Goal: Task Accomplishment & Management: Complete application form

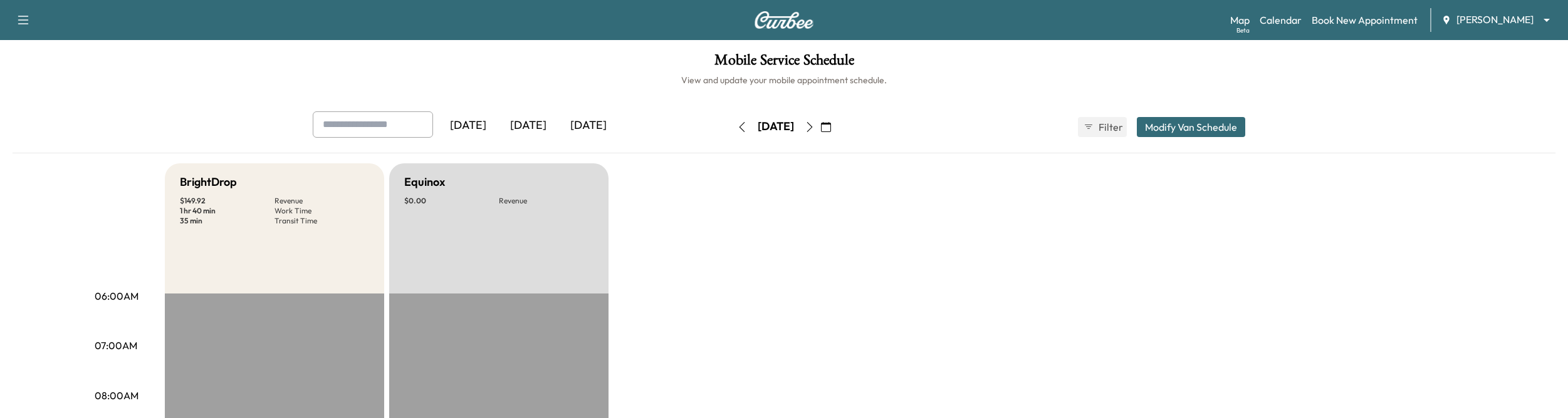
scroll to position [469, 0]
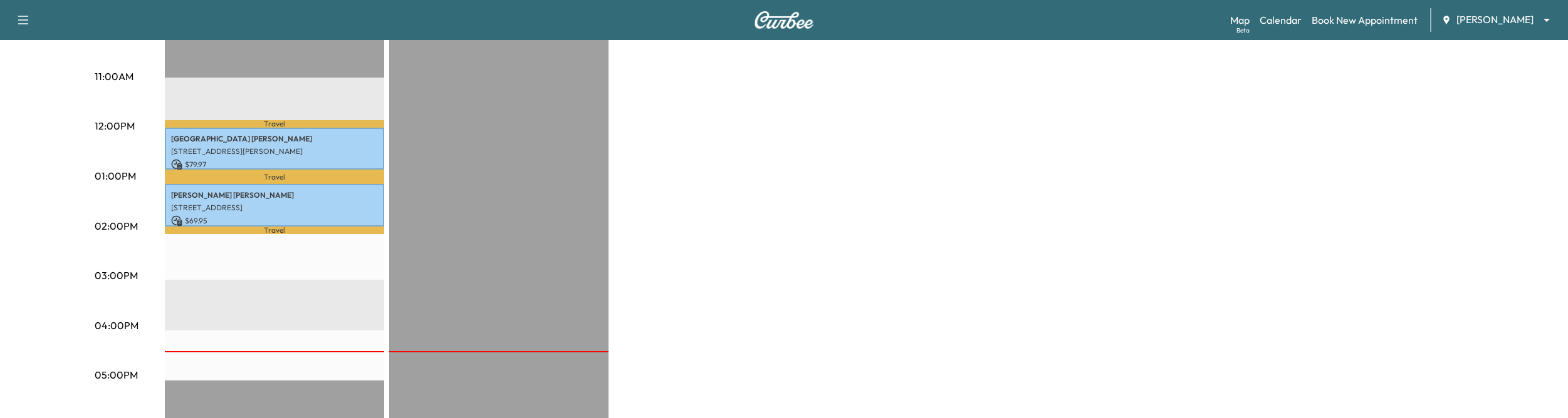
click at [1476, 50] on div "[DATE] [DATE] [DATE] [DATE] September 2025 S M T W T F S 31 1 2 3 4 5 6 7 8 9 1…" at bounding box center [783, 138] width 1542 height 991
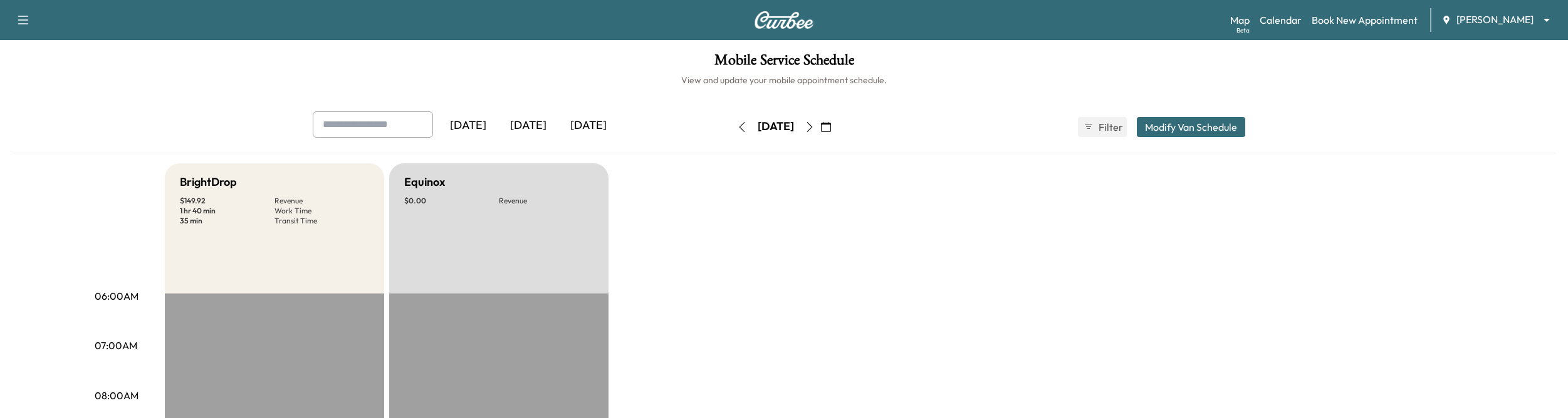
click at [814, 129] on icon "button" at bounding box center [809, 127] width 10 height 10
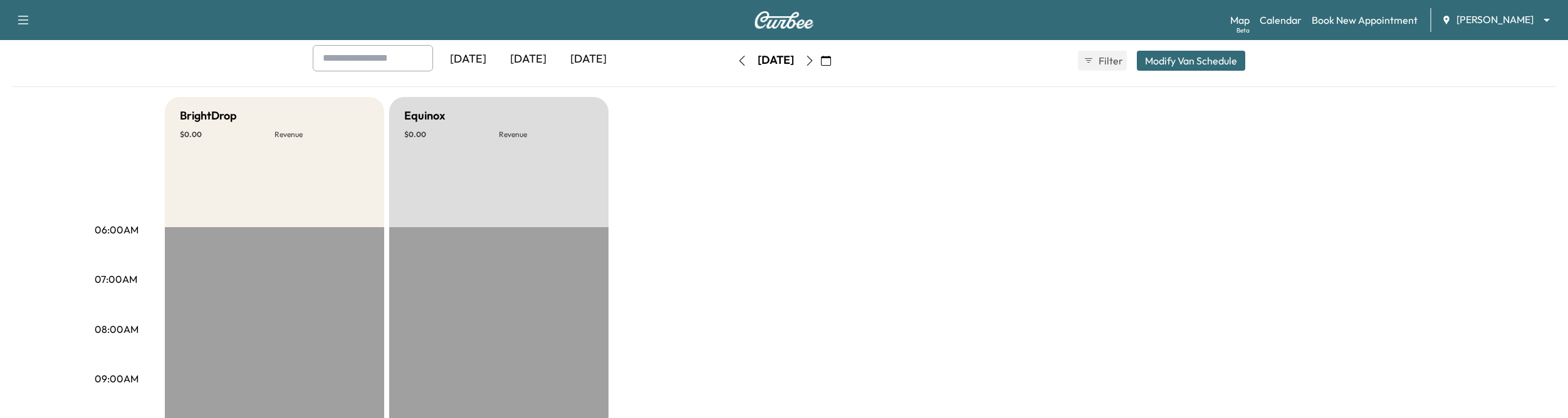
scroll to position [24, 0]
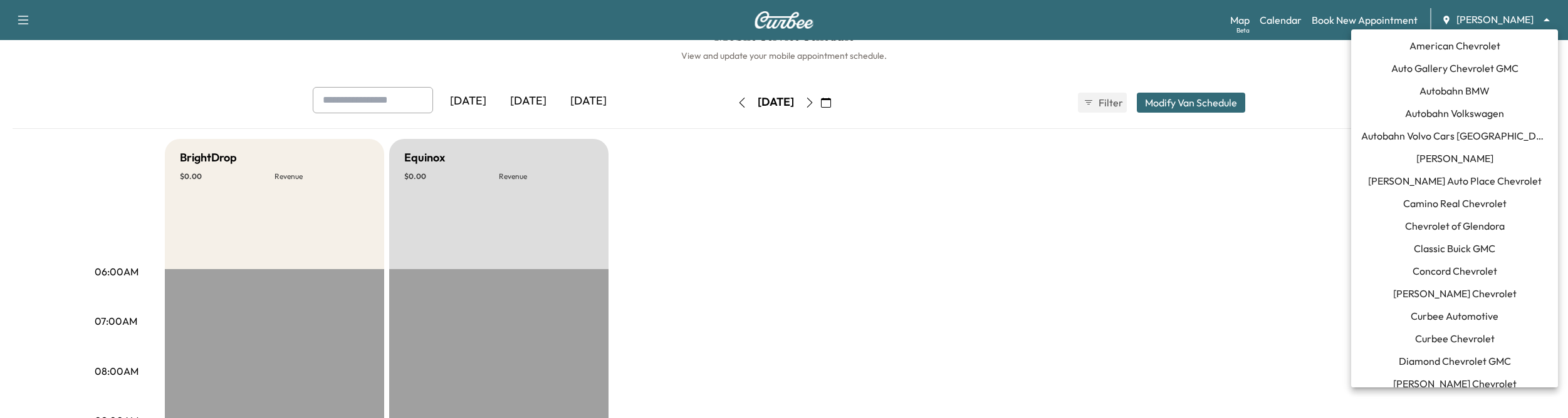
click at [1469, 20] on body "Support Log Out Map Beta Calendar Book New Appointment Ray Chevrolet ******** ​…" at bounding box center [784, 184] width 1568 height 418
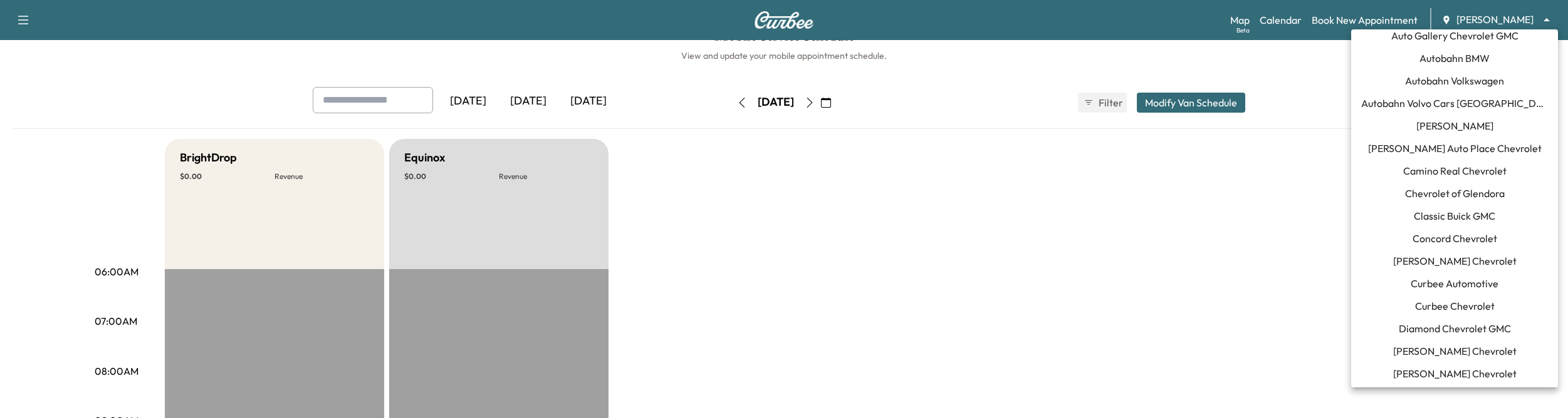
scroll to position [33, 0]
click at [1446, 299] on span "Curbee Chevrolet" at bounding box center [1454, 304] width 79 height 15
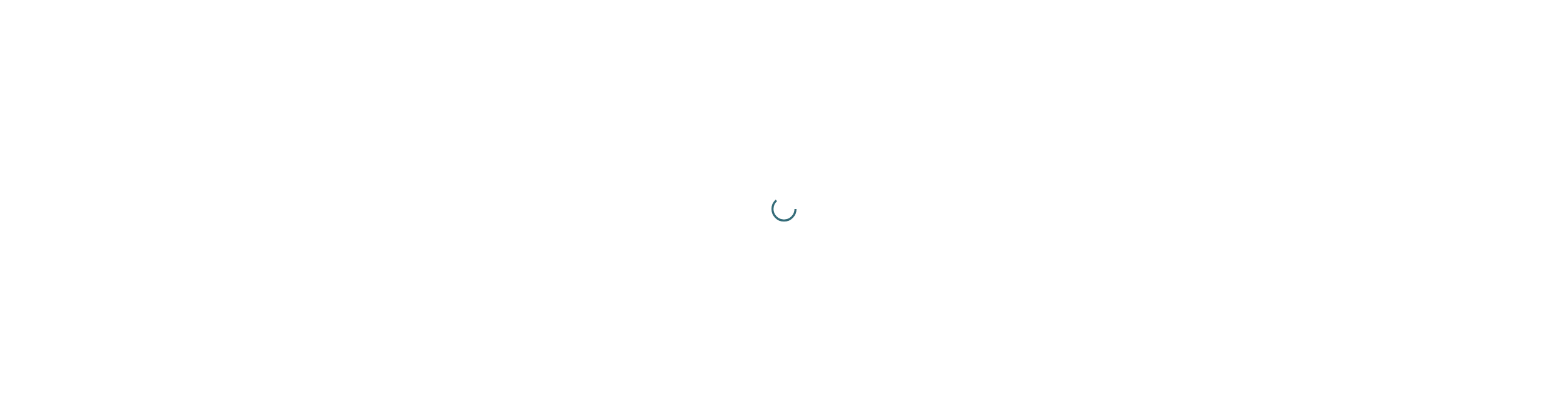
scroll to position [0, 0]
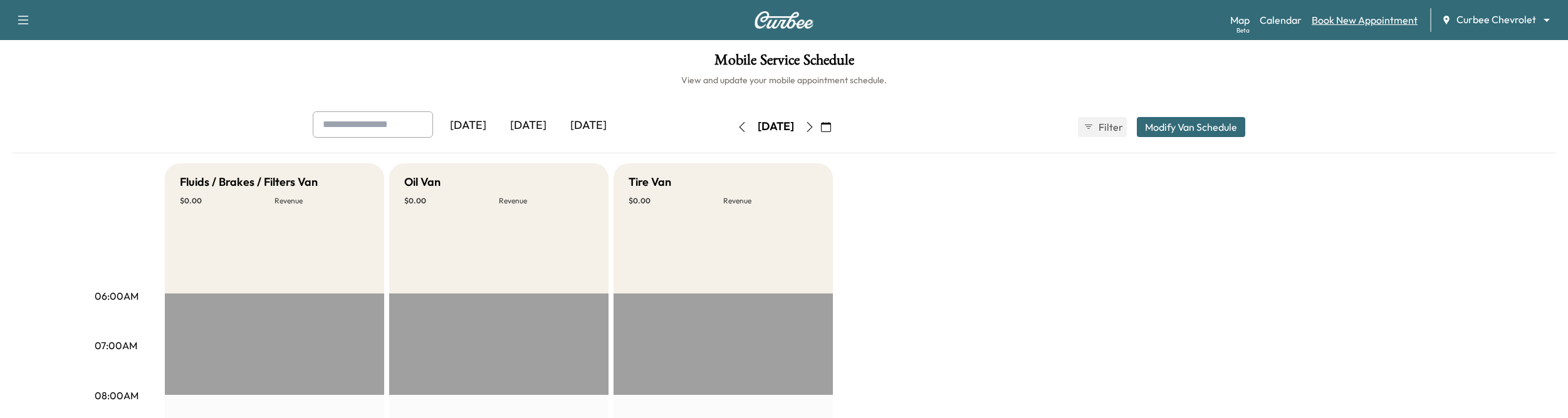
click at [1344, 19] on link "Book New Appointment" at bounding box center [1365, 19] width 106 height 15
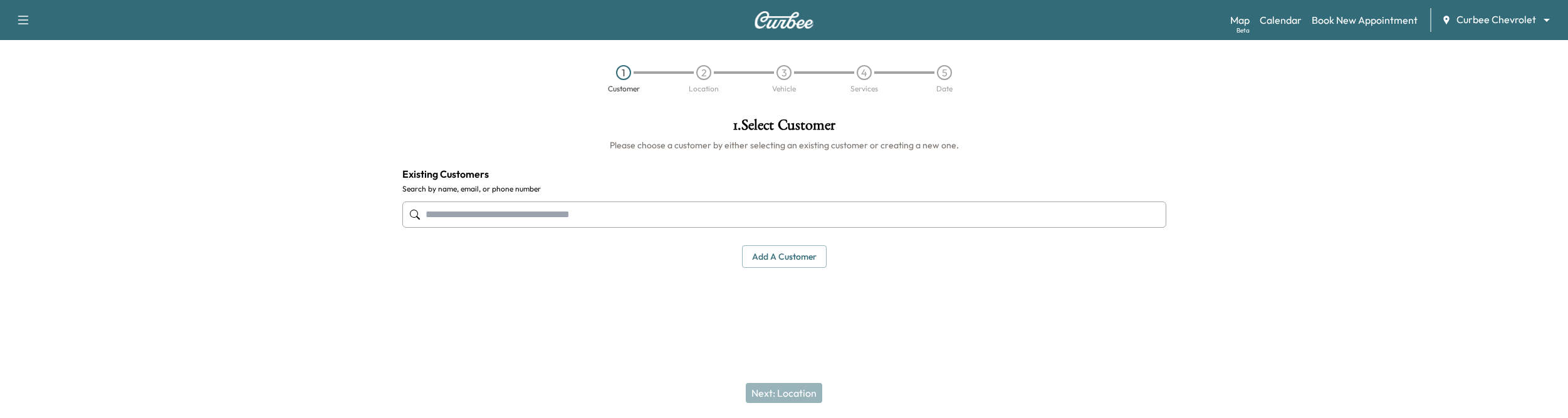
click at [763, 219] on input "text" at bounding box center [784, 215] width 764 height 26
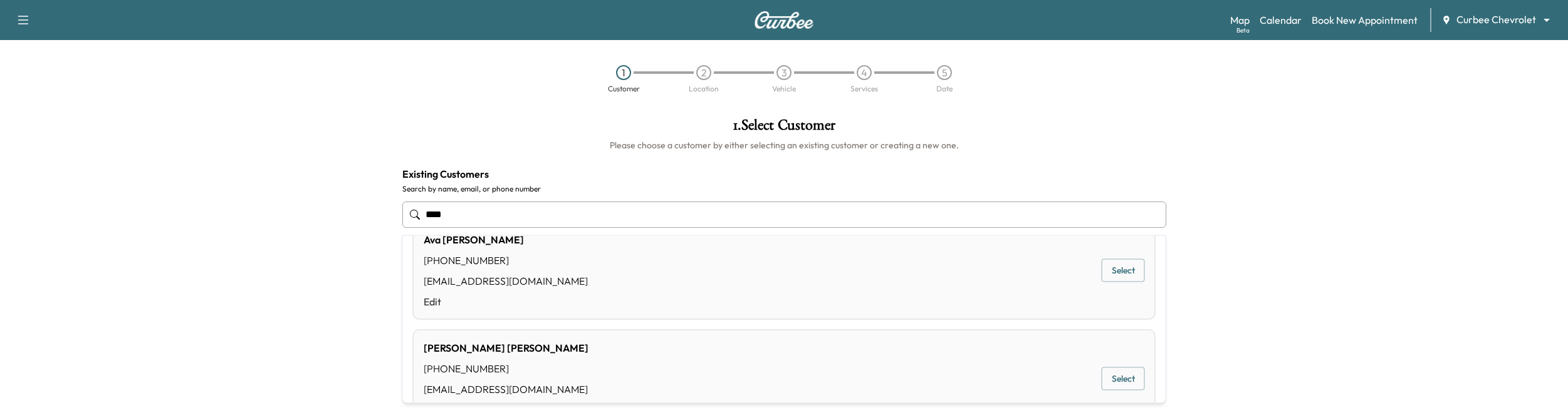
scroll to position [29, 0]
click at [886, 257] on div "Ava Mudd (972) 533-7392 thechrisman+ava@gmail.com Edit Select" at bounding box center [784, 271] width 743 height 98
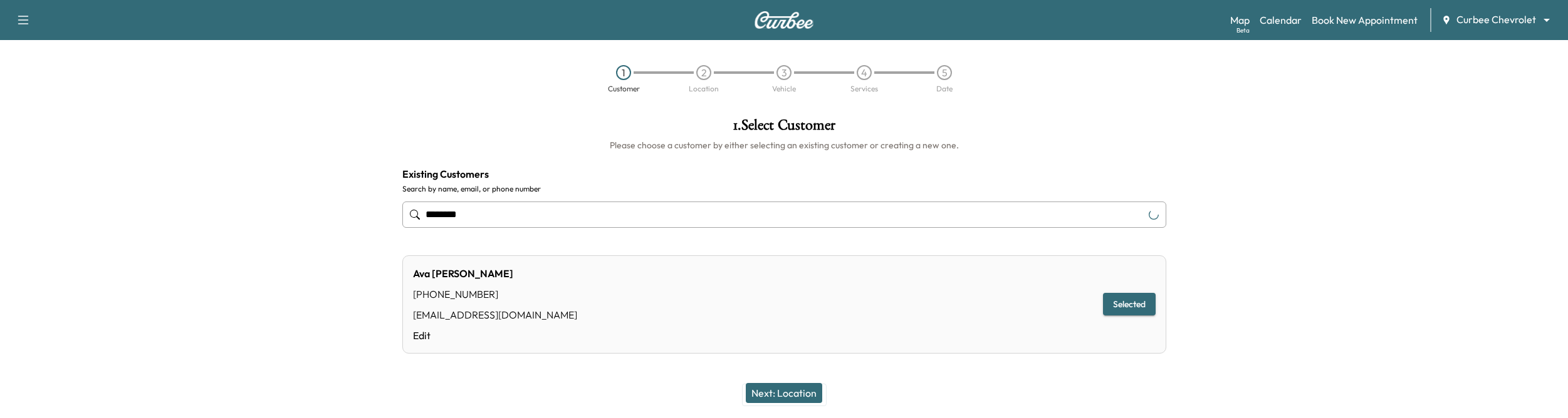
type input "********"
click at [775, 398] on button "Next: Location" at bounding box center [784, 393] width 76 height 20
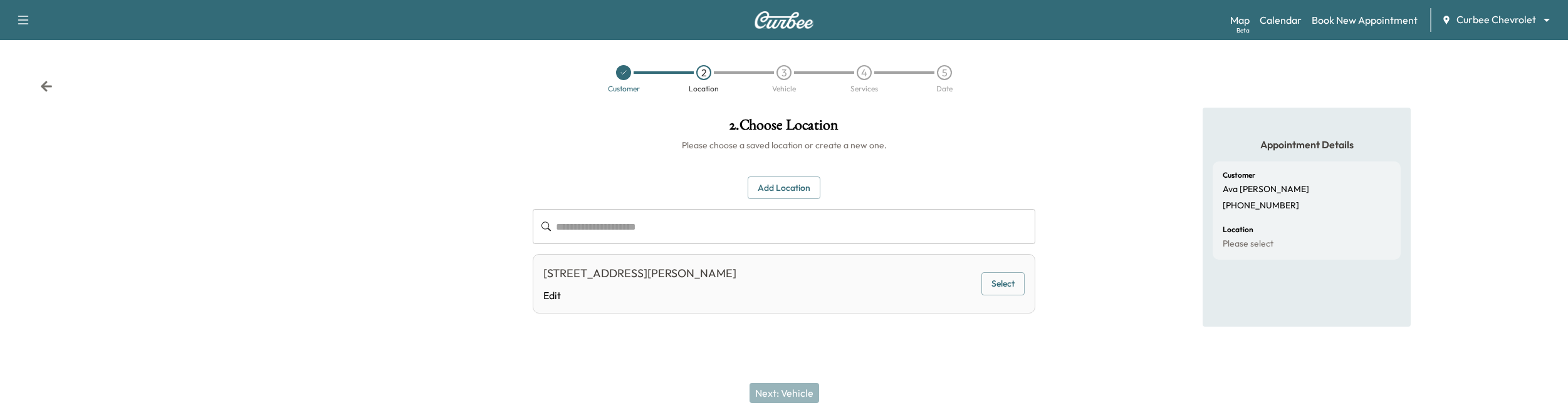
click at [1001, 282] on button "Select" at bounding box center [1002, 284] width 43 height 23
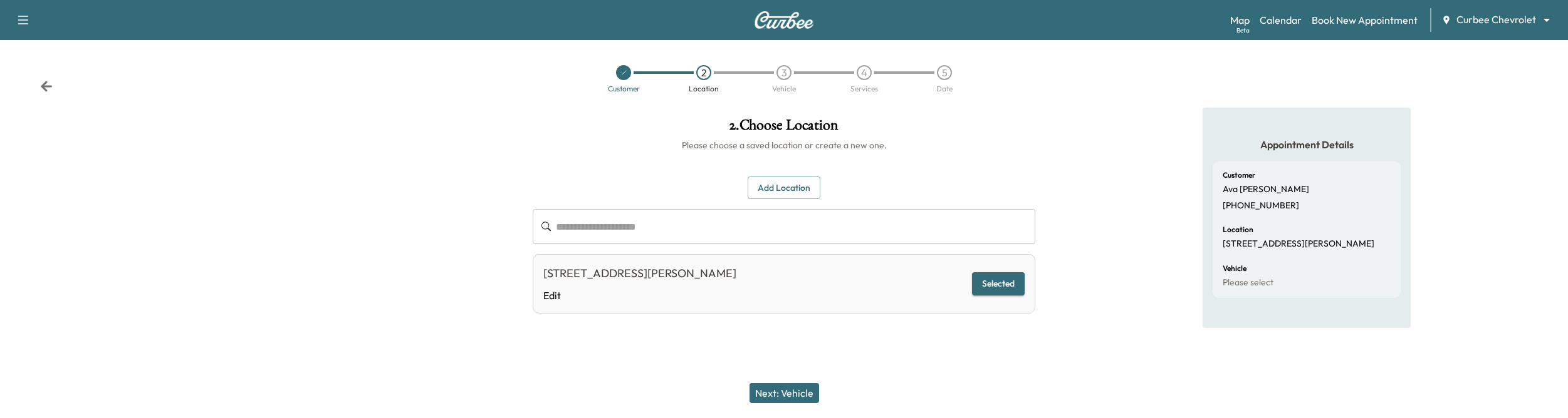
click at [778, 386] on button "Next: Vehicle" at bounding box center [784, 393] width 69 height 20
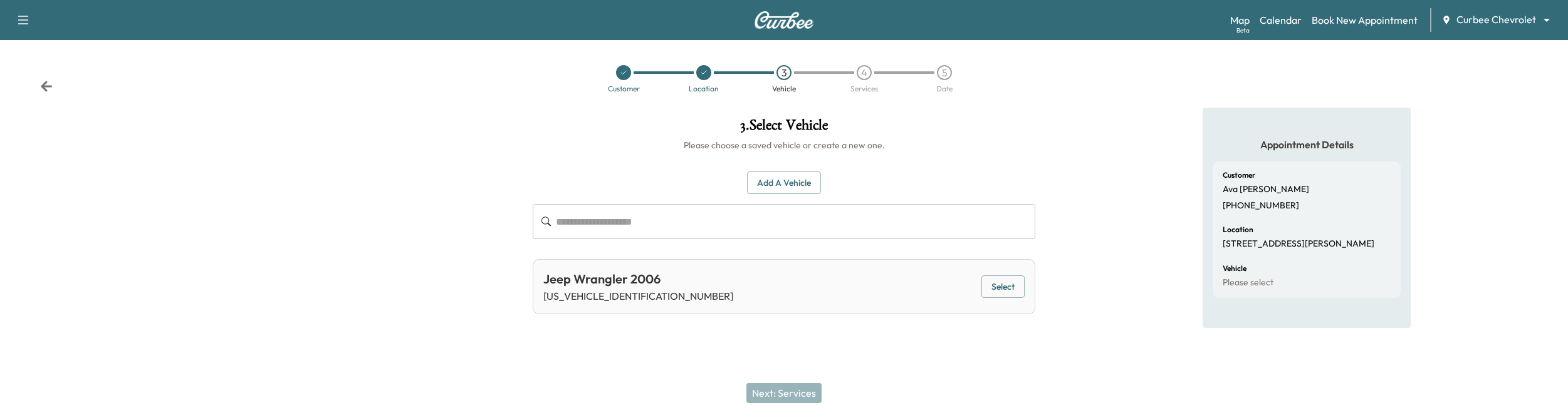
click at [996, 290] on button "Select" at bounding box center [1002, 287] width 43 height 23
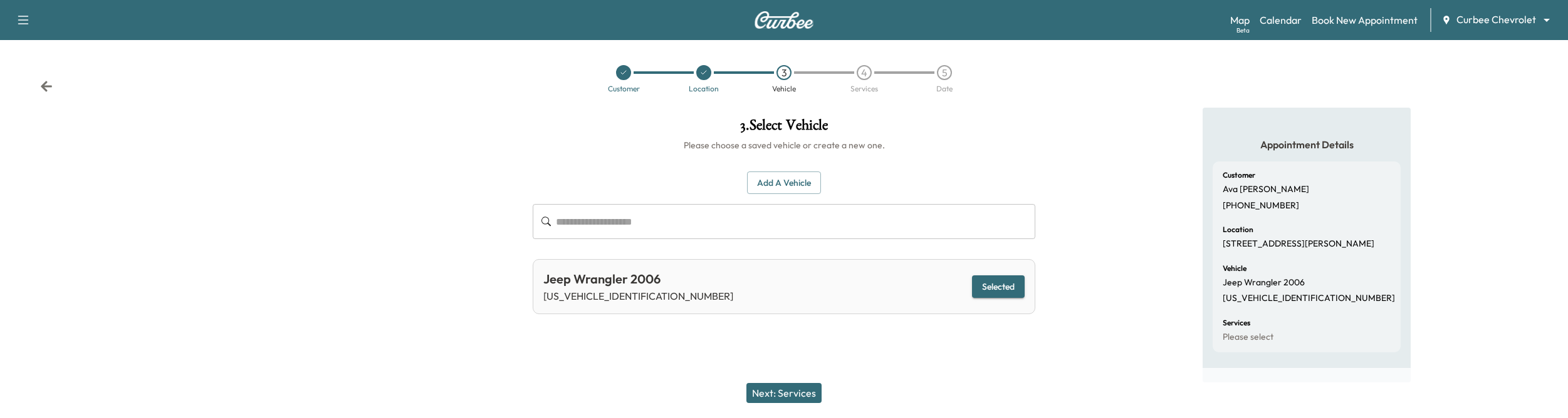
click at [772, 393] on button "Next: Services" at bounding box center [784, 393] width 75 height 20
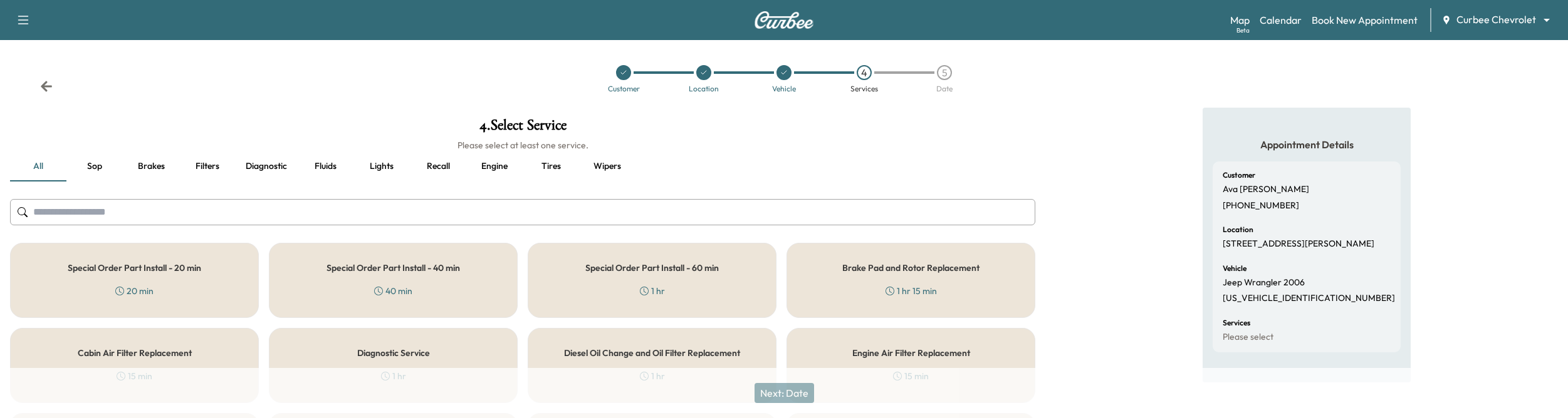
click at [620, 289] on div "Special Order Part Install - 60 min 1 hr" at bounding box center [652, 280] width 249 height 75
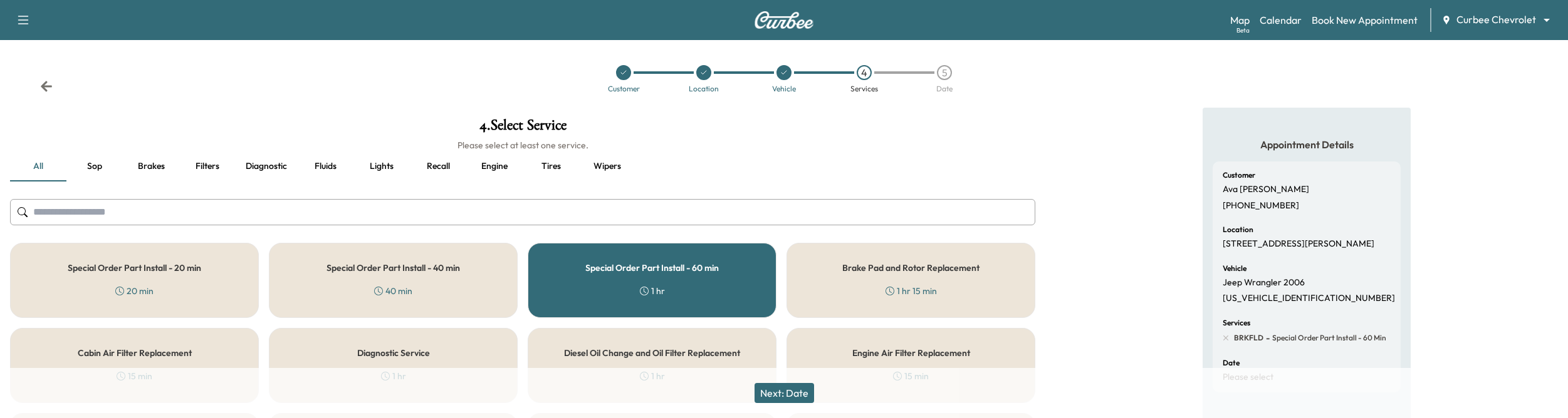
click at [620, 289] on div "Special Order Part Install - 60 min 1 hr" at bounding box center [652, 280] width 249 height 75
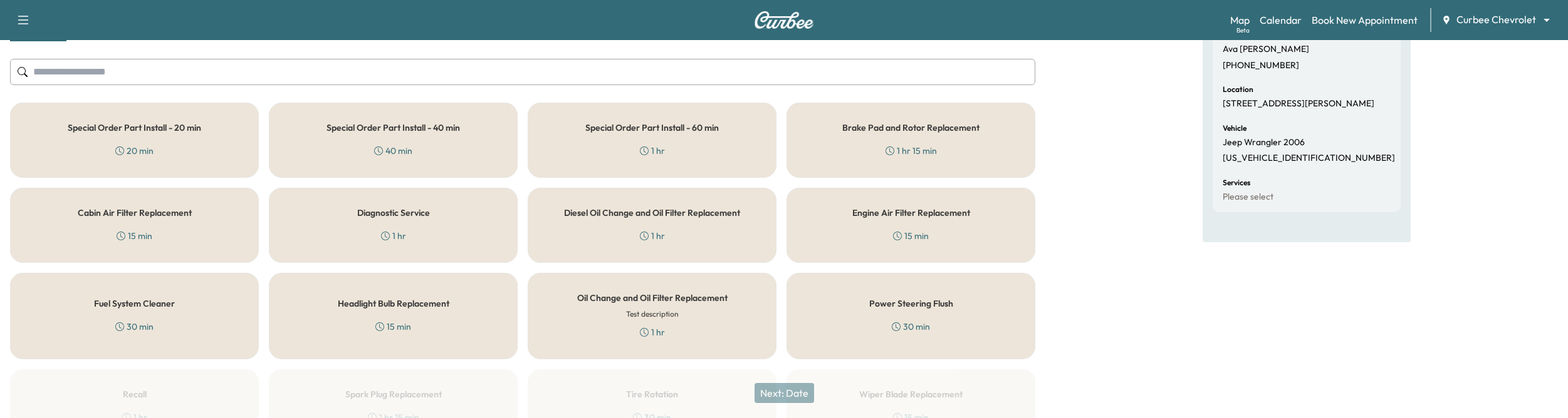
scroll to position [152, 0]
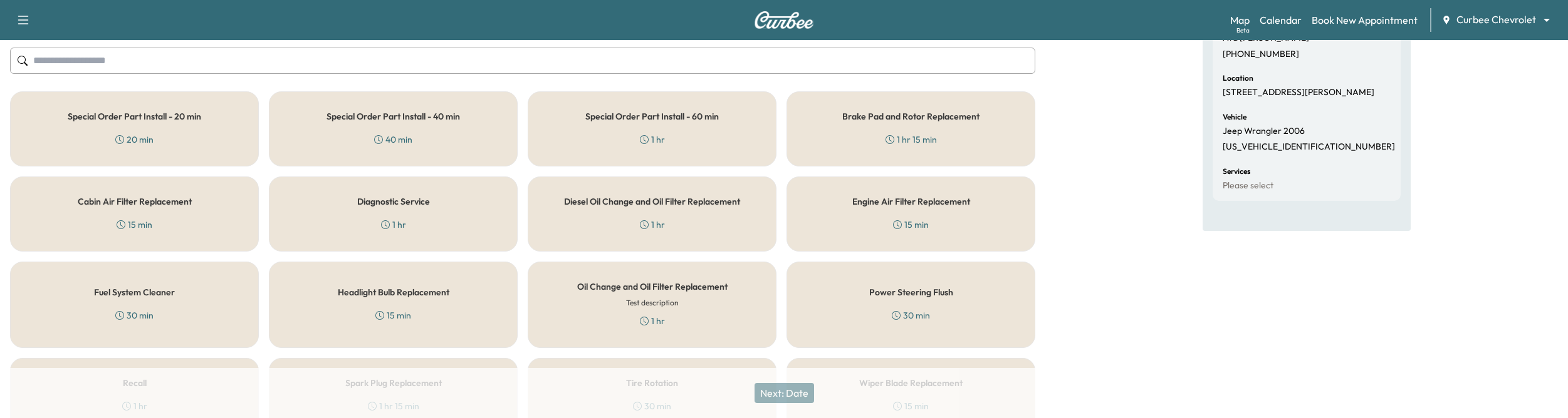
click at [171, 132] on div "Special Order Part Install - 20 min 20 min" at bounding box center [134, 128] width 249 height 75
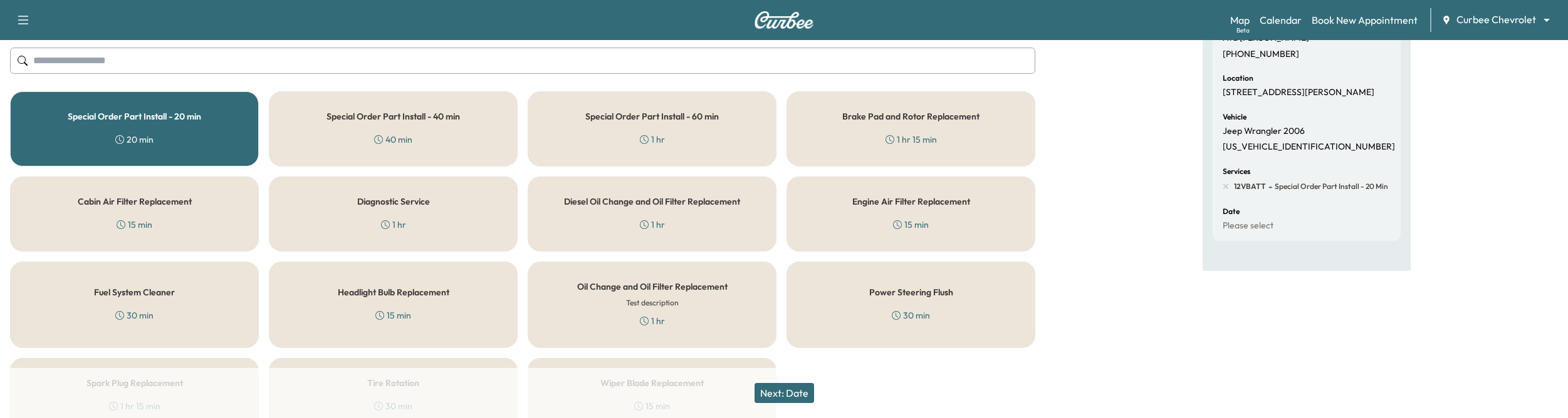
click at [781, 388] on button "Next: Date" at bounding box center [784, 393] width 59 height 20
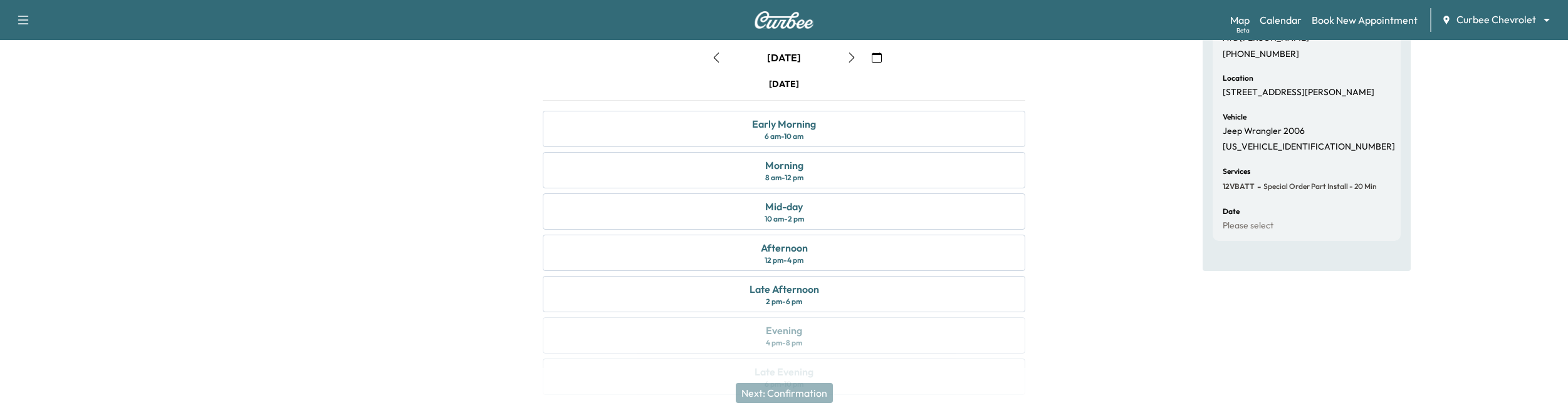
click at [715, 54] on icon "button" at bounding box center [716, 58] width 10 height 10
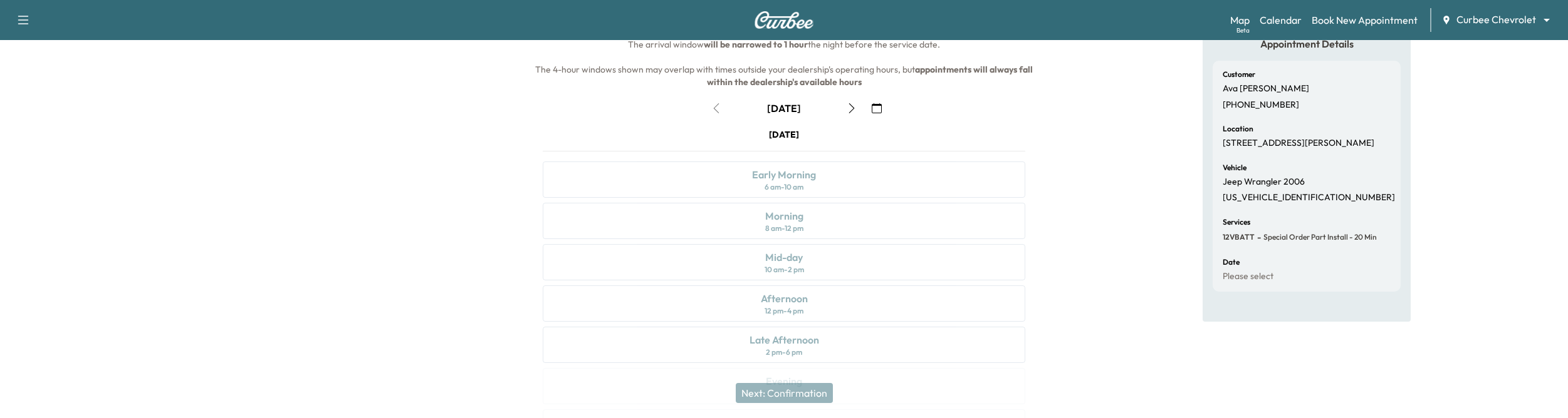
scroll to position [98, 0]
click at [850, 106] on icon "button" at bounding box center [851, 111] width 10 height 10
click at [715, 108] on icon "button" at bounding box center [716, 111] width 10 height 10
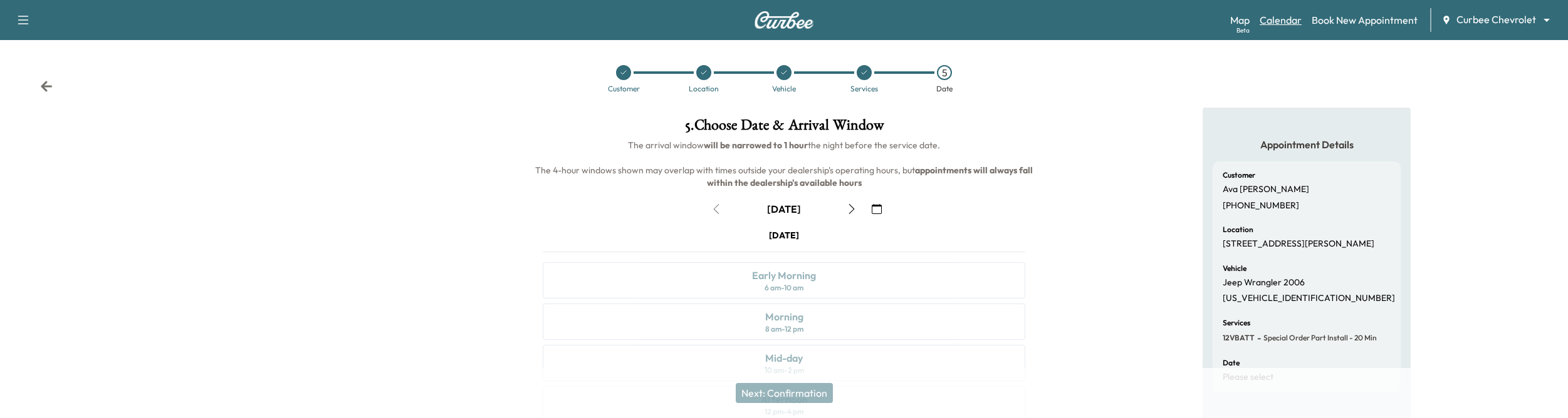
click at [1274, 17] on link "Calendar" at bounding box center [1280, 19] width 42 height 15
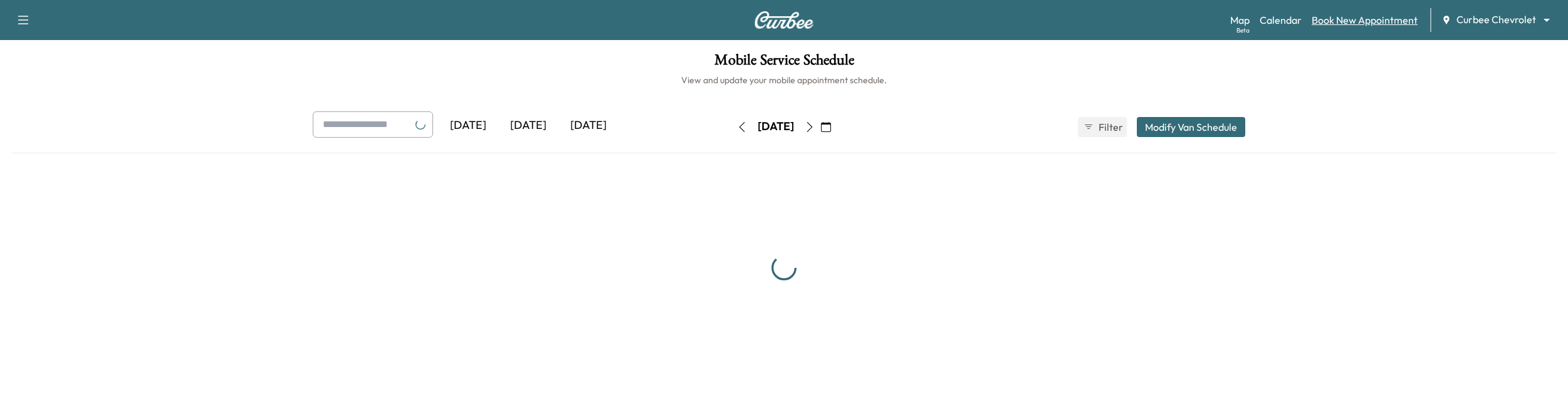
click at [1340, 18] on link "Book New Appointment" at bounding box center [1365, 19] width 106 height 15
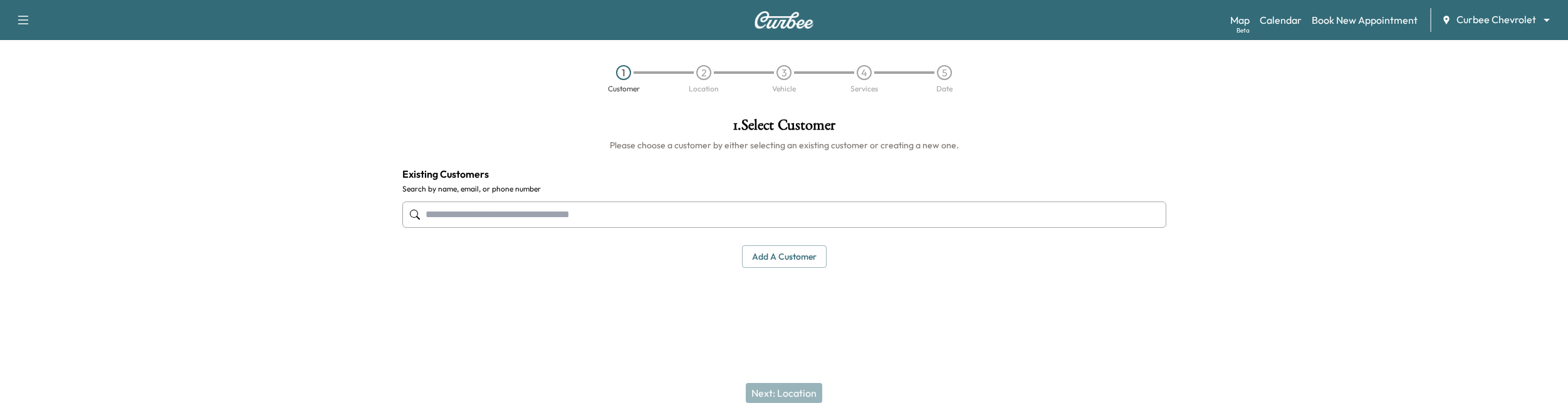
click at [692, 220] on input "text" at bounding box center [784, 215] width 764 height 26
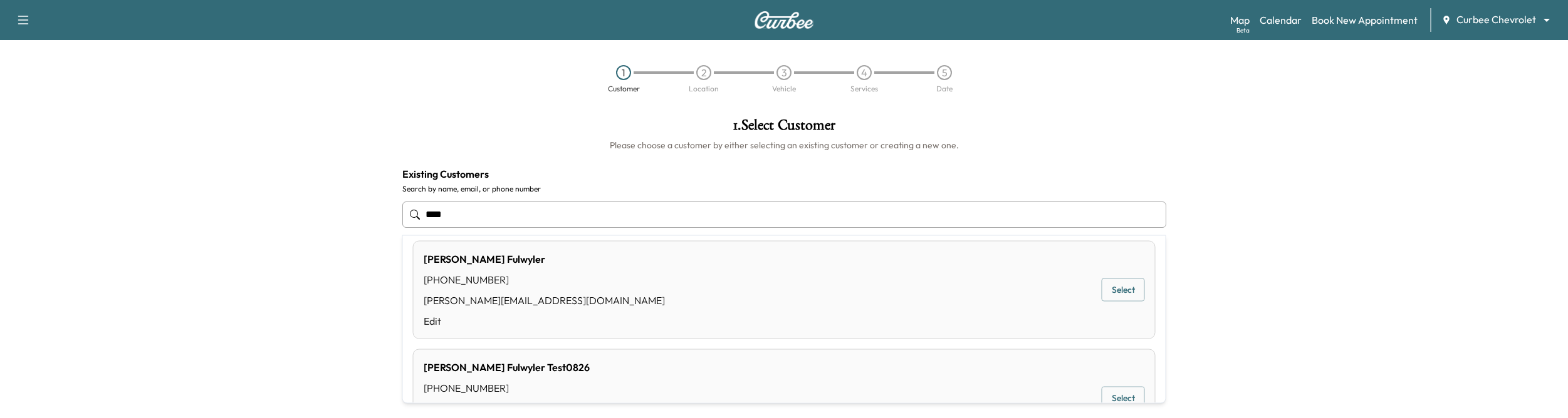
scroll to position [644, 0]
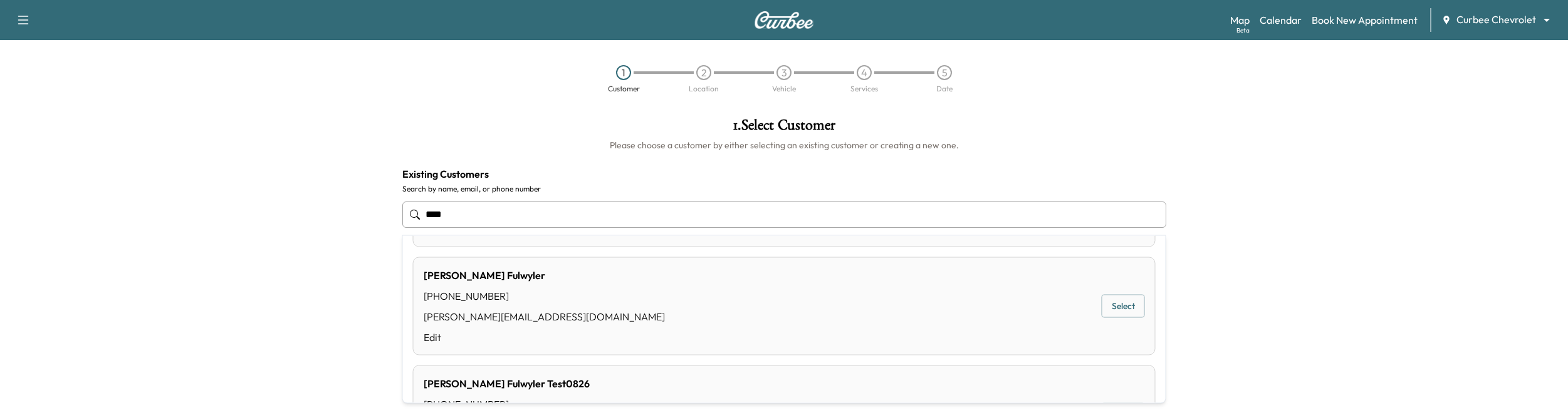
click at [1145, 308] on div "Paul Fulwyler (661) 477-9974 paul@curbee.com Edit Select" at bounding box center [784, 306] width 743 height 98
type input "**********"
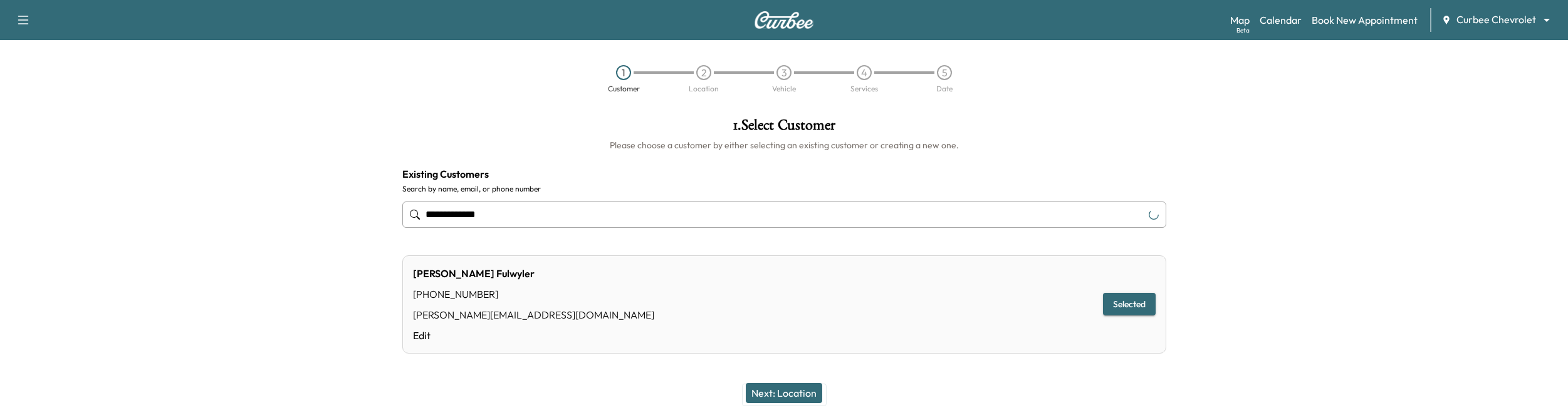
click at [758, 385] on button "Next: Location" at bounding box center [784, 393] width 76 height 20
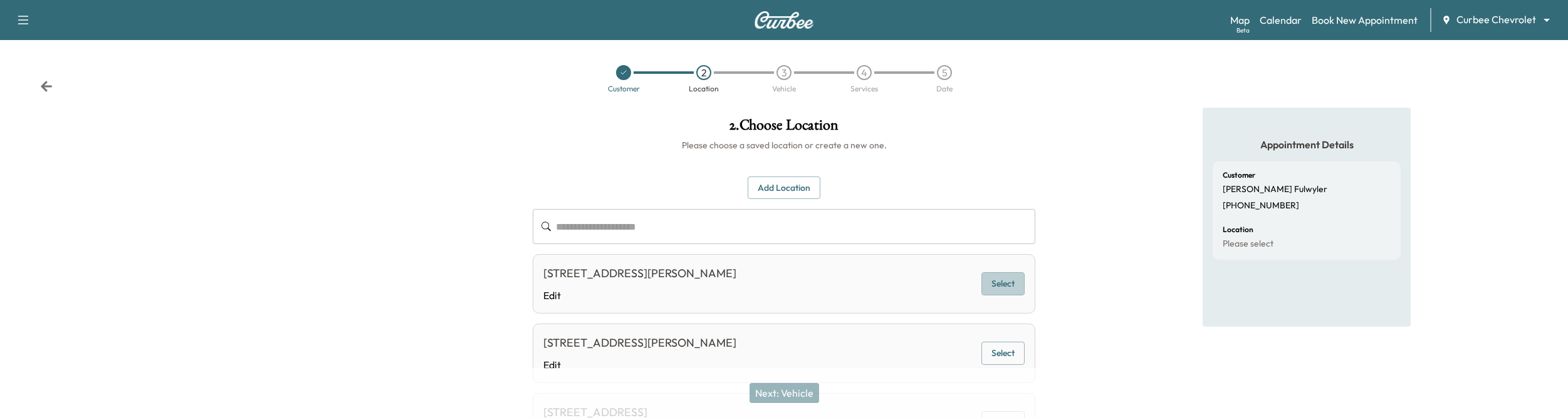
click at [1016, 286] on button "Select" at bounding box center [1002, 284] width 43 height 23
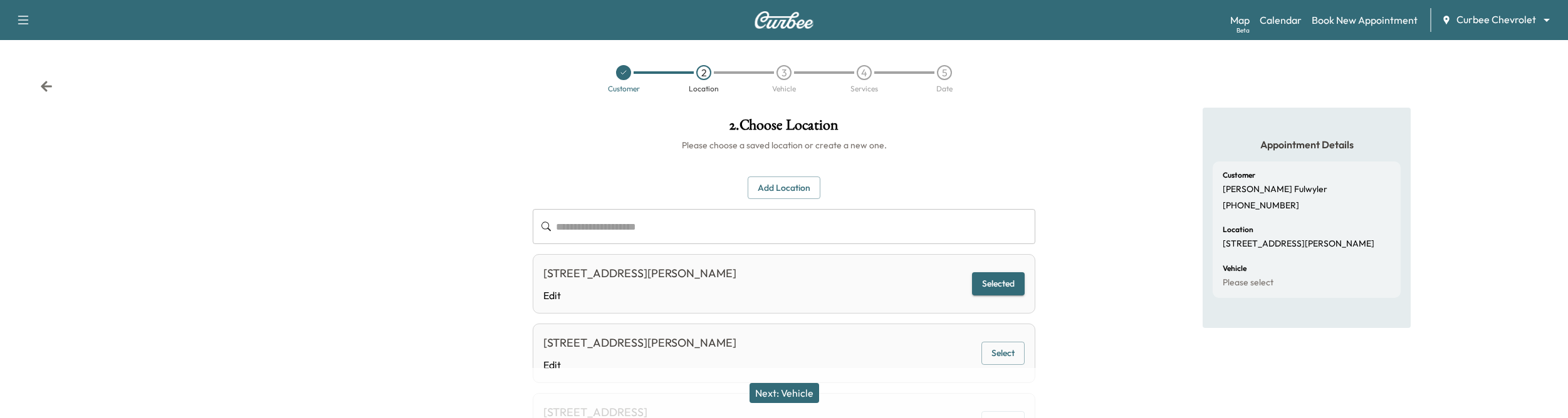
click at [778, 387] on button "Next: Vehicle" at bounding box center [784, 393] width 69 height 20
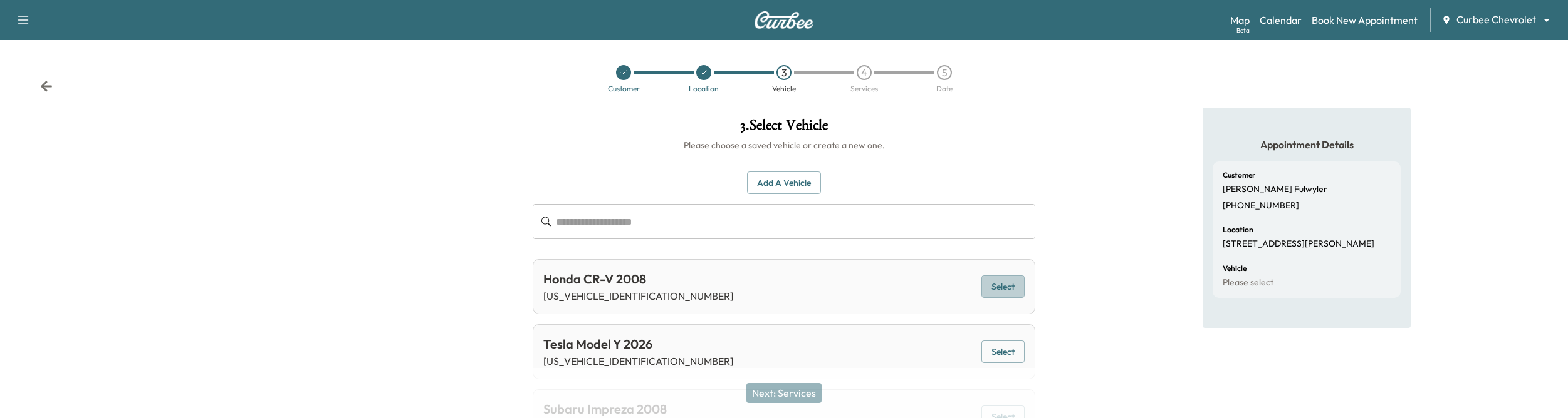
click at [996, 286] on button "Select" at bounding box center [1002, 287] width 43 height 23
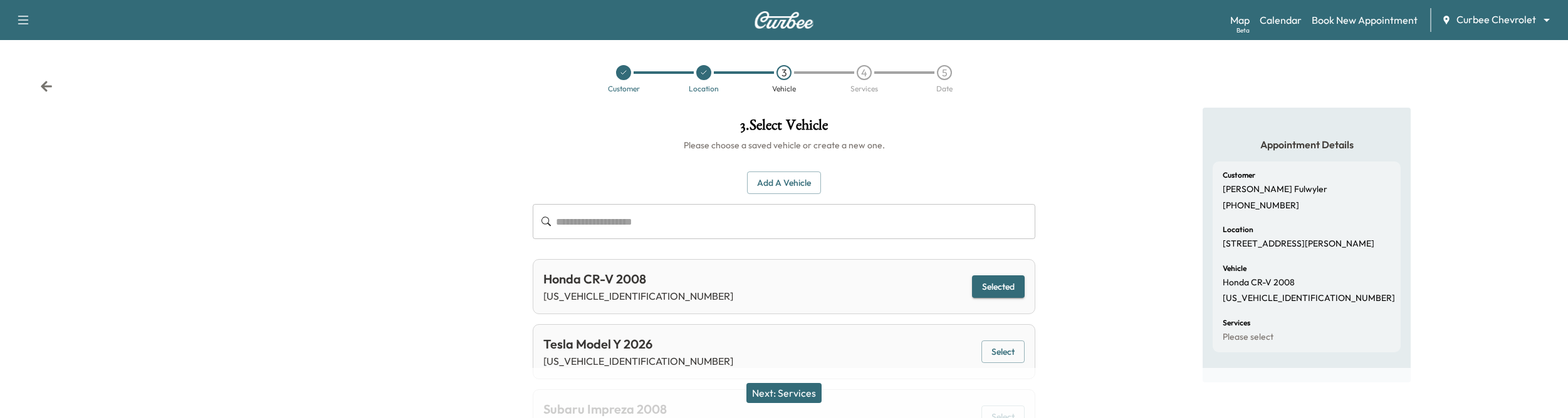
click at [762, 397] on button "Next: Services" at bounding box center [784, 393] width 75 height 20
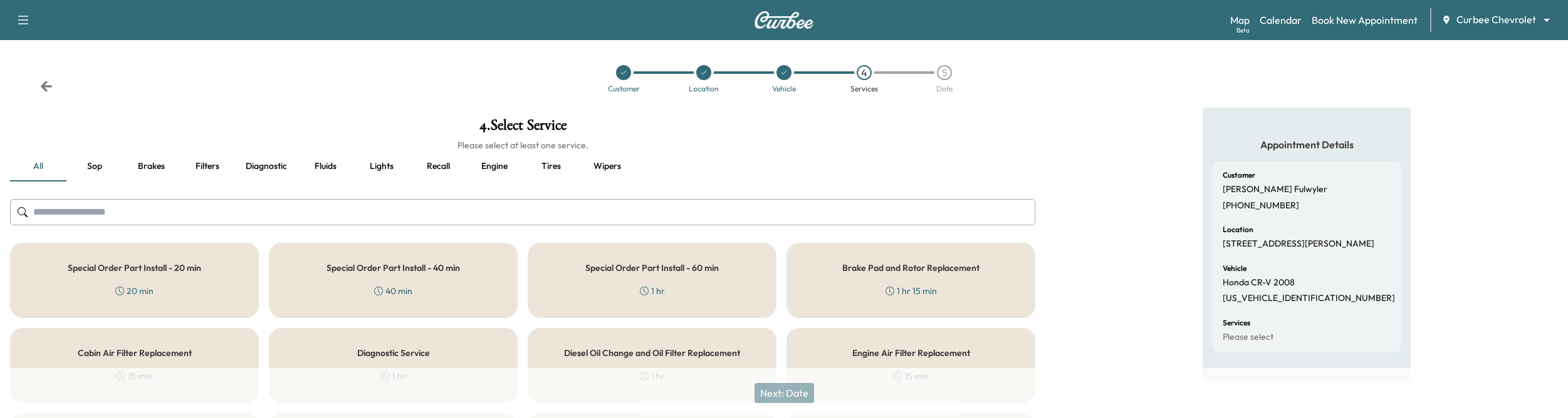
click at [175, 265] on h5 "Special Order Part Install - 20 min" at bounding box center [134, 267] width 133 height 9
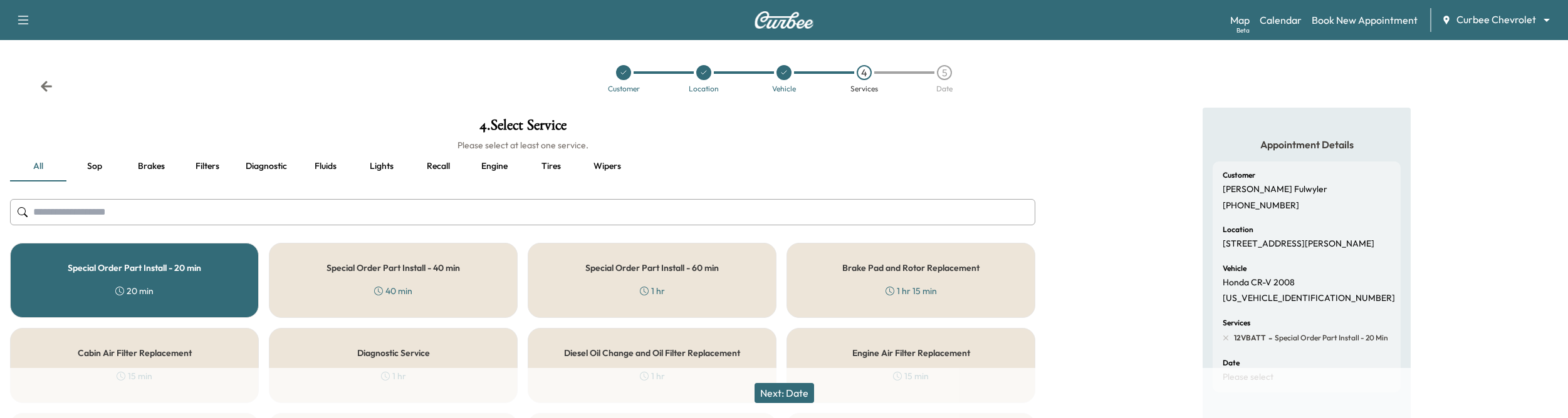
click at [790, 390] on button "Next: Date" at bounding box center [784, 393] width 59 height 20
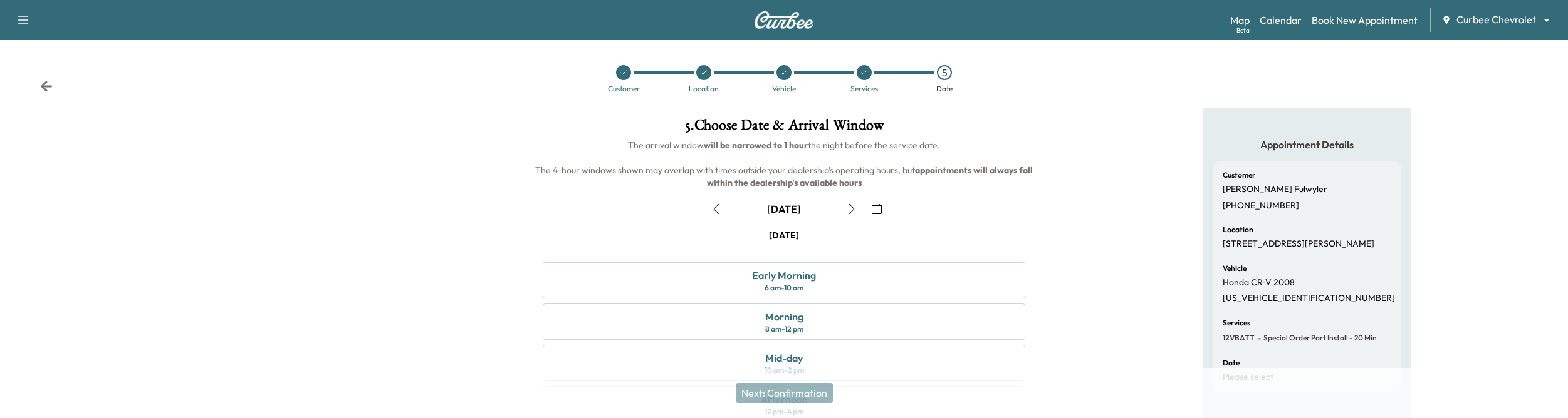
click at [717, 213] on icon "button" at bounding box center [716, 209] width 5 height 10
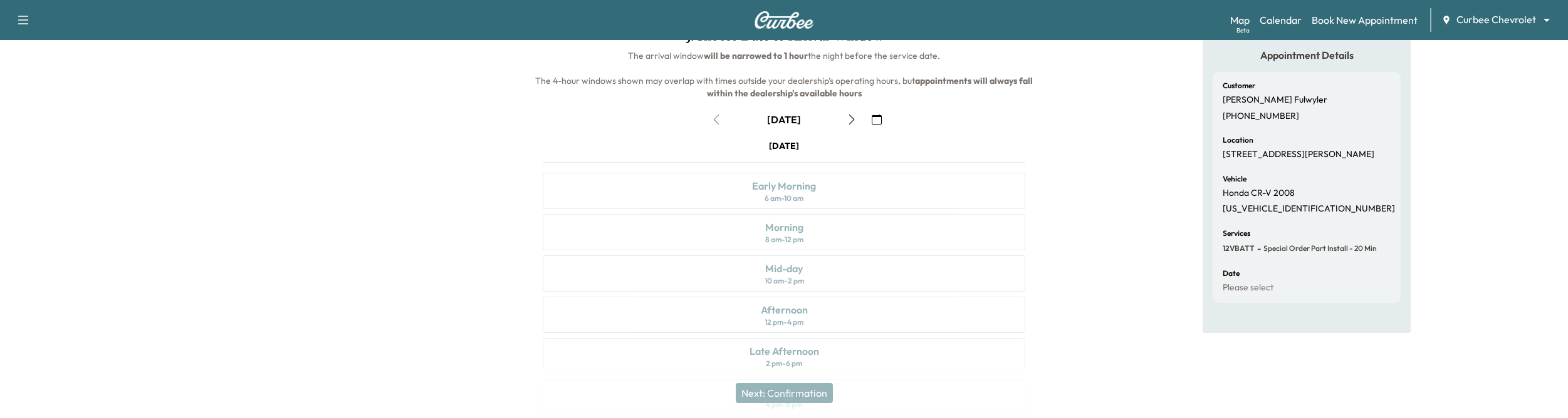
scroll to position [183, 0]
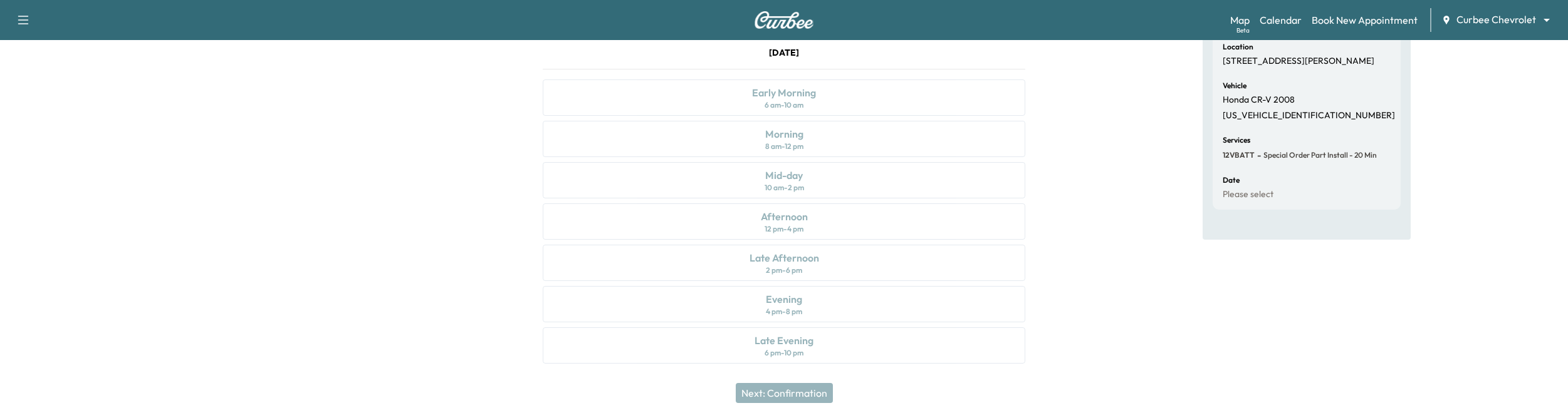
click at [723, 296] on div "Thursday September 11 Early Morning 6 am - 10 am Morning 8 am - 12 pm Mid-day 1…" at bounding box center [783, 207] width 503 height 322
click at [715, 328] on div "Thursday September 11 Early Morning 6 am - 10 am Morning 8 am - 12 pm Mid-day 1…" at bounding box center [783, 207] width 503 height 322
click at [712, 342] on div "Thursday September 11 Early Morning 6 am - 10 am Morning 8 am - 12 pm Mid-day 1…" at bounding box center [783, 207] width 503 height 322
click at [696, 286] on div "Thursday September 11 Early Morning 6 am - 10 am Morning 8 am - 12 pm Mid-day 1…" at bounding box center [783, 207] width 503 height 322
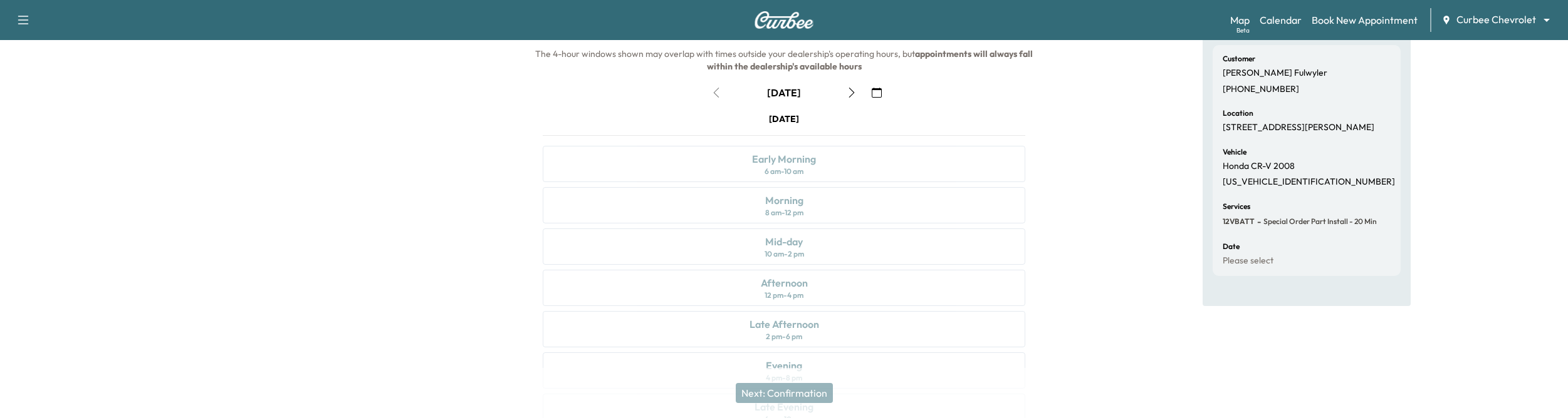
scroll to position [0, 0]
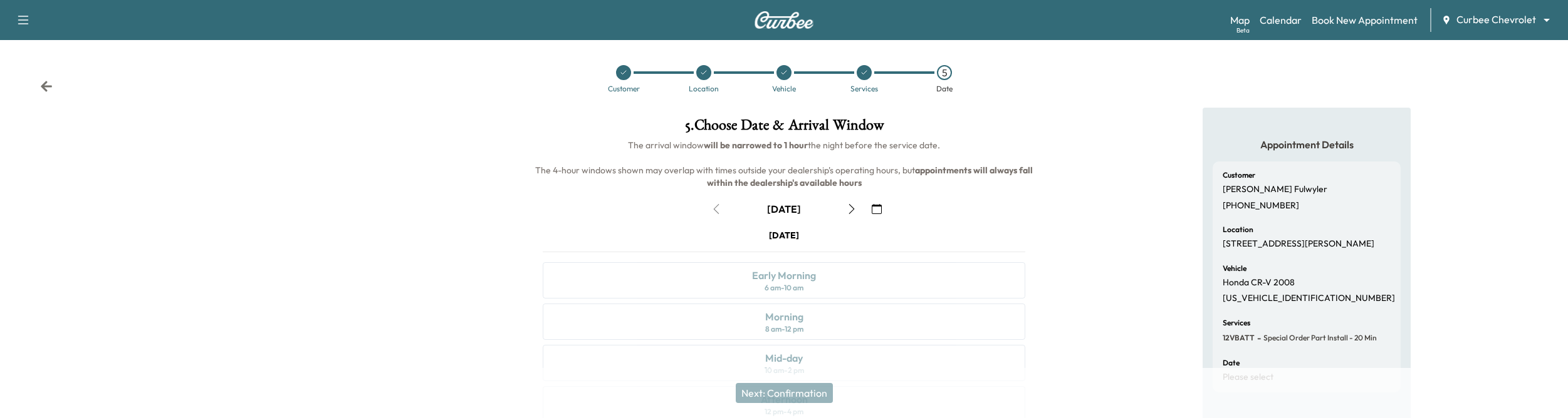
click at [865, 72] on icon at bounding box center [864, 72] width 8 height 8
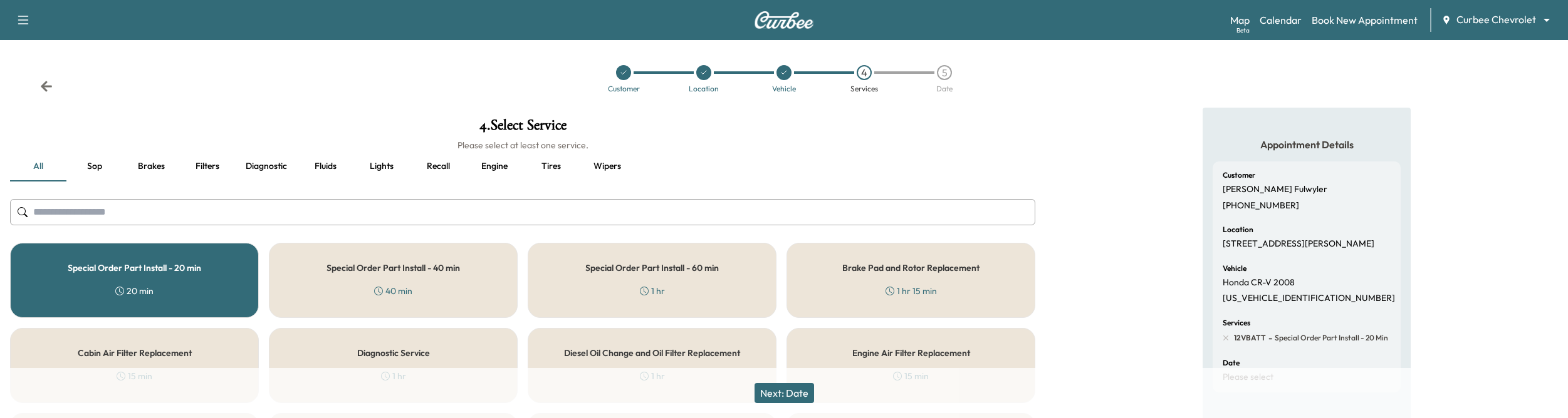
click at [92, 279] on div "Special Order Part Install - 20 min 20 min" at bounding box center [134, 280] width 249 height 75
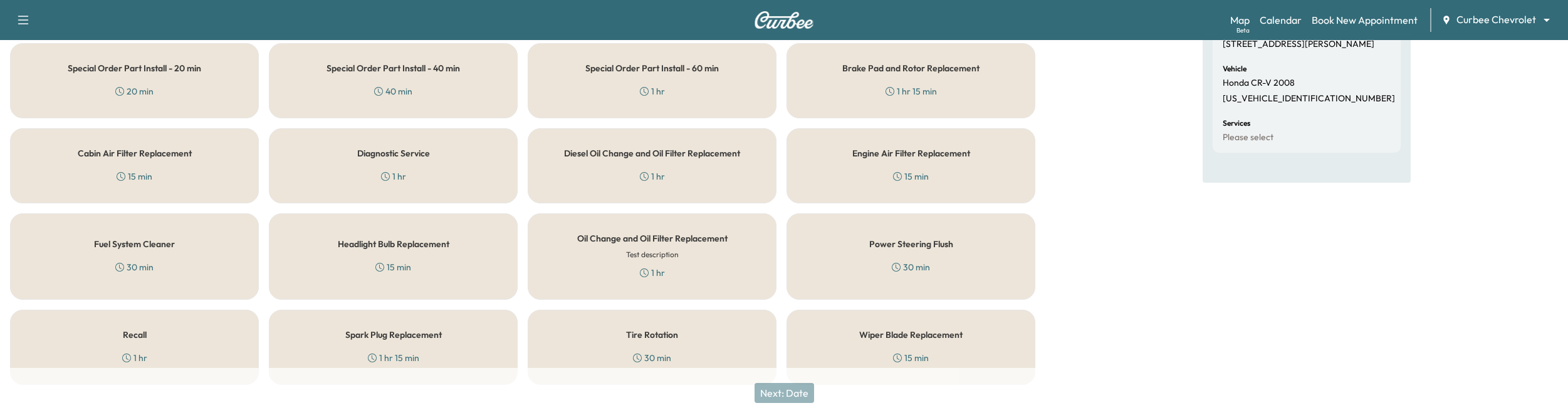
scroll to position [216, 0]
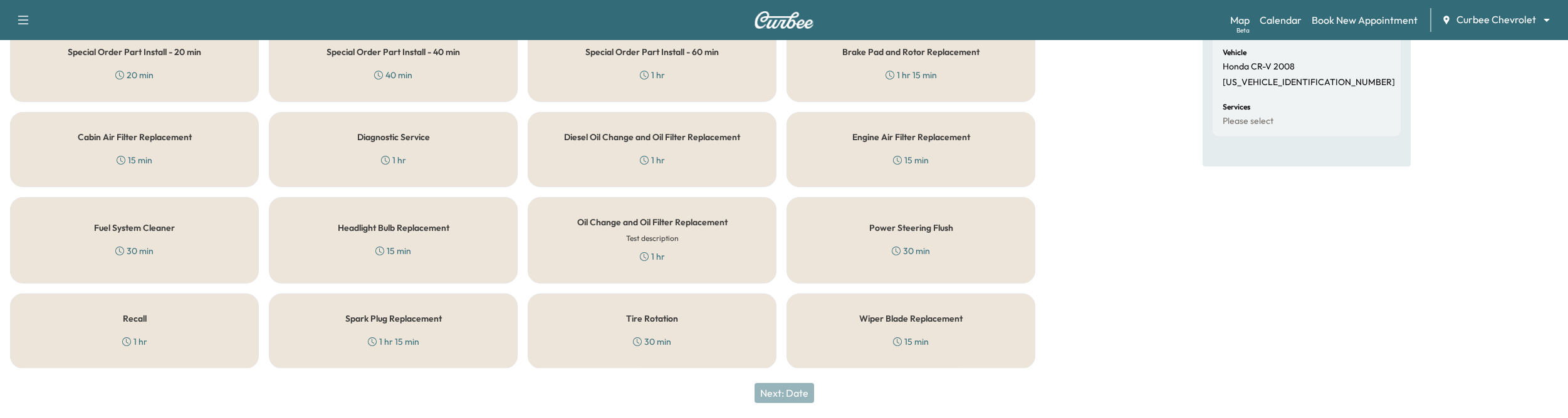
click at [883, 325] on div "Wiper Blade Replacement 15 min" at bounding box center [910, 331] width 249 height 75
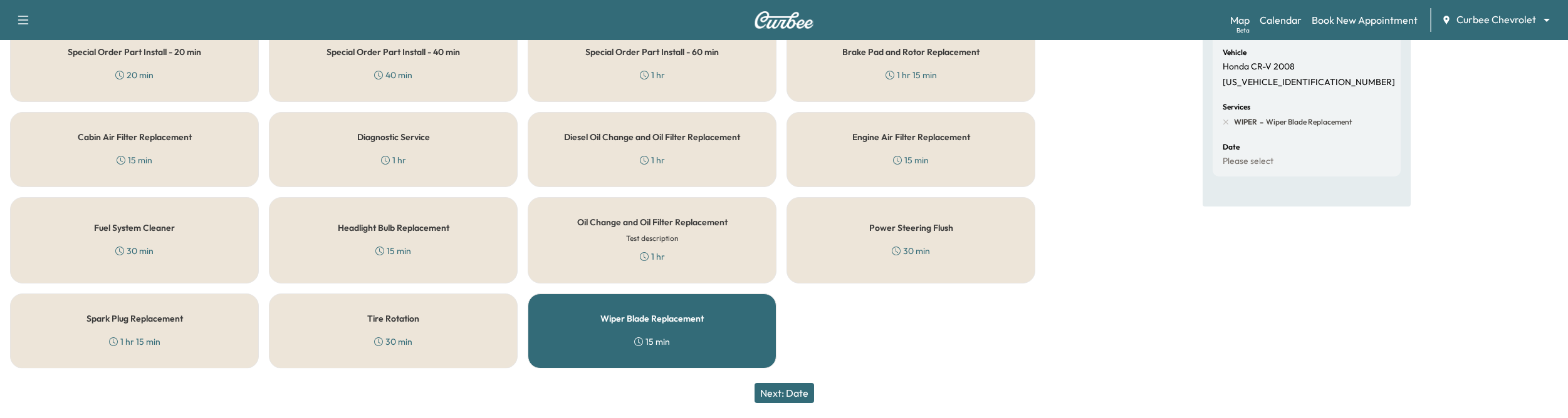
click at [793, 402] on button "Next: Date" at bounding box center [784, 393] width 59 height 20
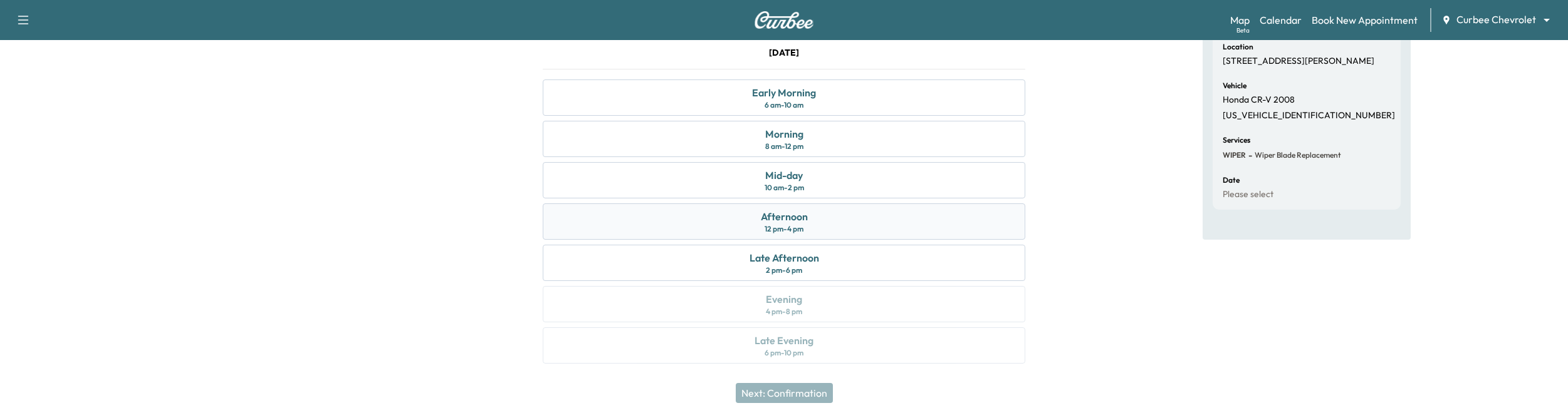
scroll to position [90, 0]
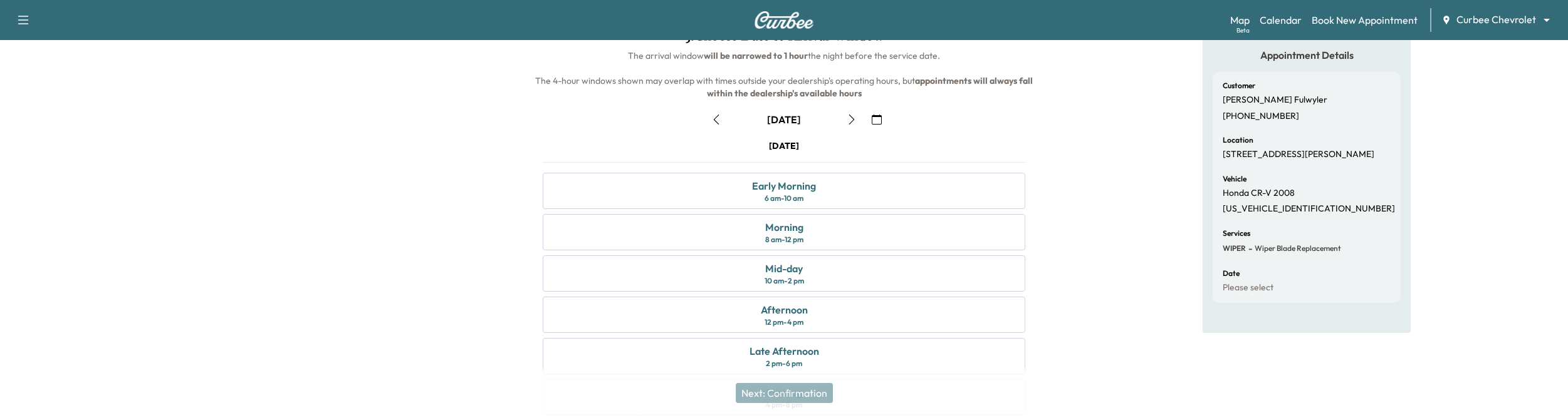
click at [715, 136] on div "September 12 September 2025 S M T W T F S 31 1 2 3 4 5 6 7 8 9 10 11 12 13 14 1…" at bounding box center [783, 281] width 503 height 363
click at [715, 114] on button "button" at bounding box center [715, 120] width 21 height 20
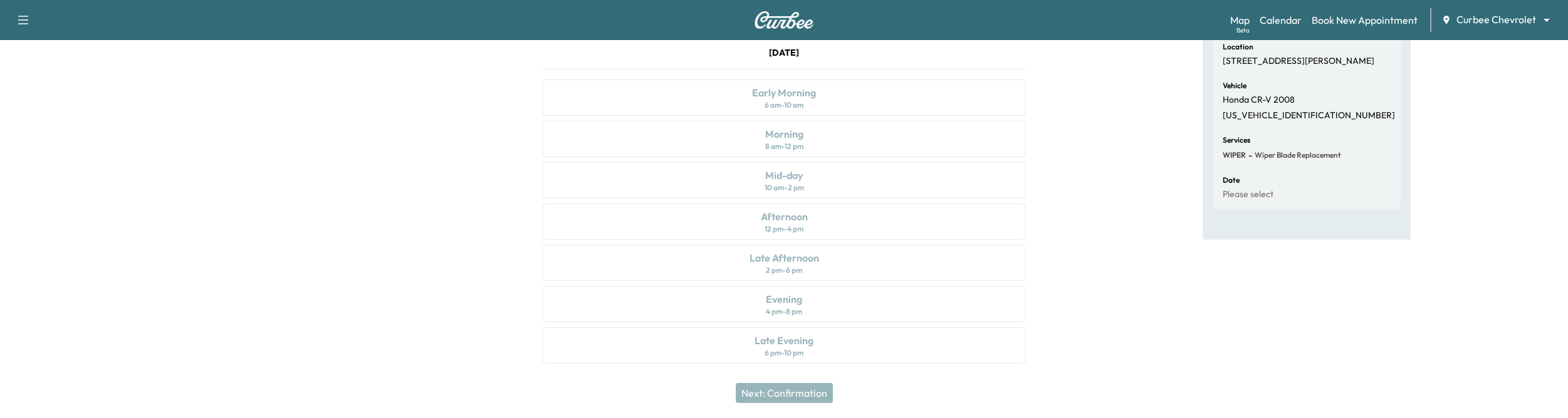
click at [722, 252] on div "Thursday September 11 Early Morning 6 am - 10 am Morning 8 am - 12 pm Mid-day 1…" at bounding box center [783, 207] width 503 height 322
click at [722, 304] on div "Thursday September 11 Early Morning 6 am - 10 am Morning 8 am - 12 pm Mid-day 1…" at bounding box center [783, 207] width 503 height 322
click at [577, 291] on div "Thursday September 11 Early Morning 6 am - 10 am Morning 8 am - 12 pm Mid-day 1…" at bounding box center [783, 207] width 503 height 322
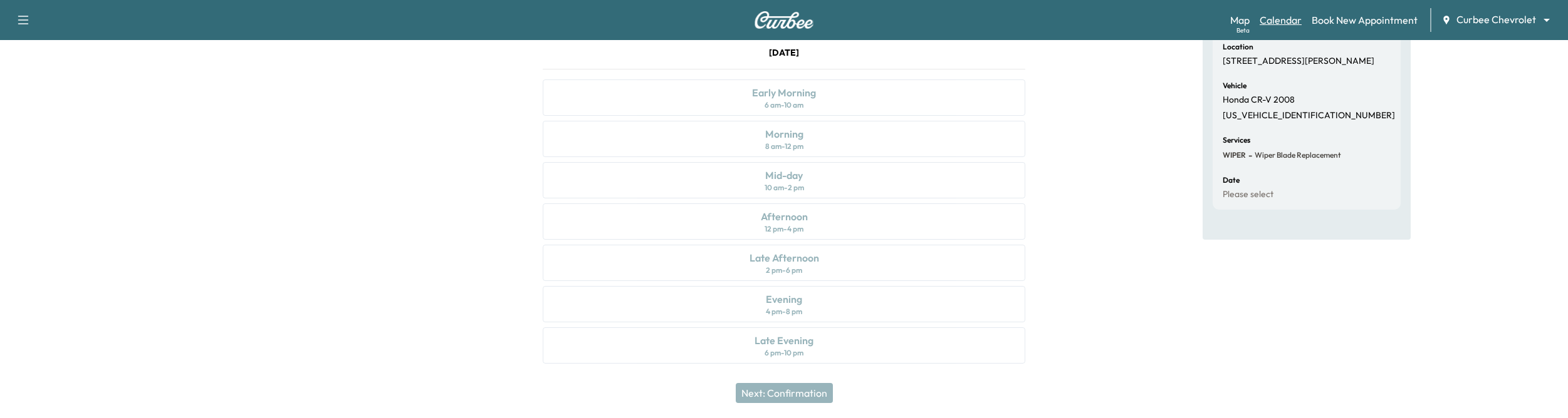
click at [1277, 18] on link "Calendar" at bounding box center [1280, 19] width 42 height 15
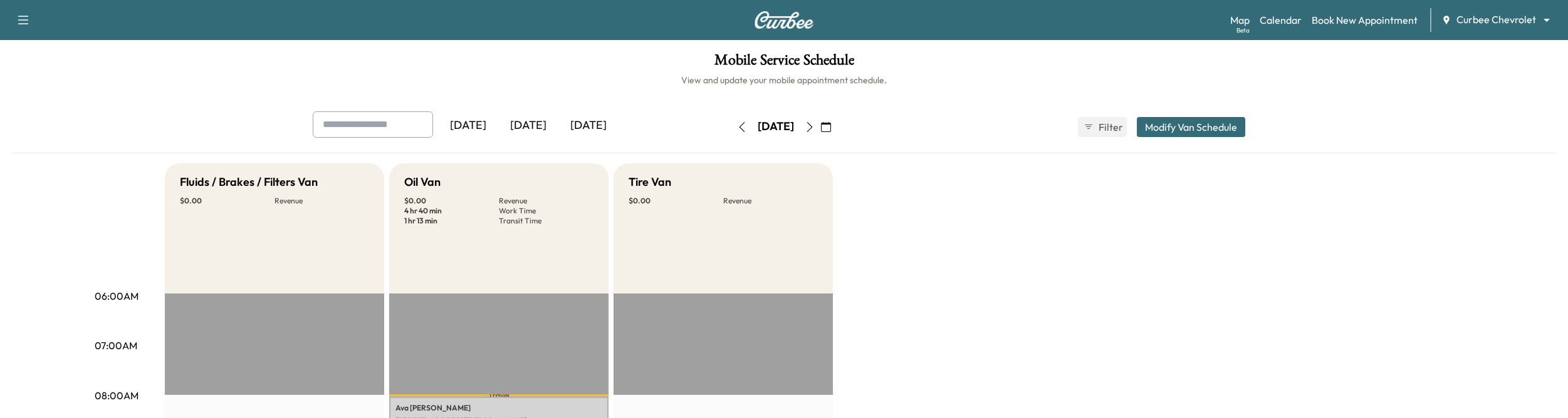
click at [539, 123] on div "[DATE]" at bounding box center [528, 125] width 60 height 29
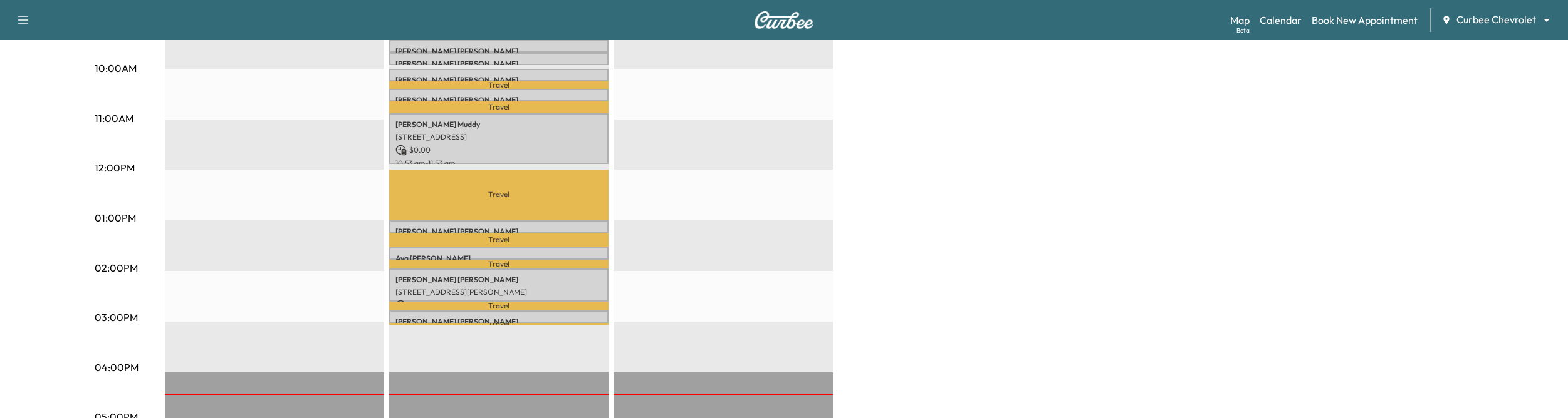
scroll to position [431, 0]
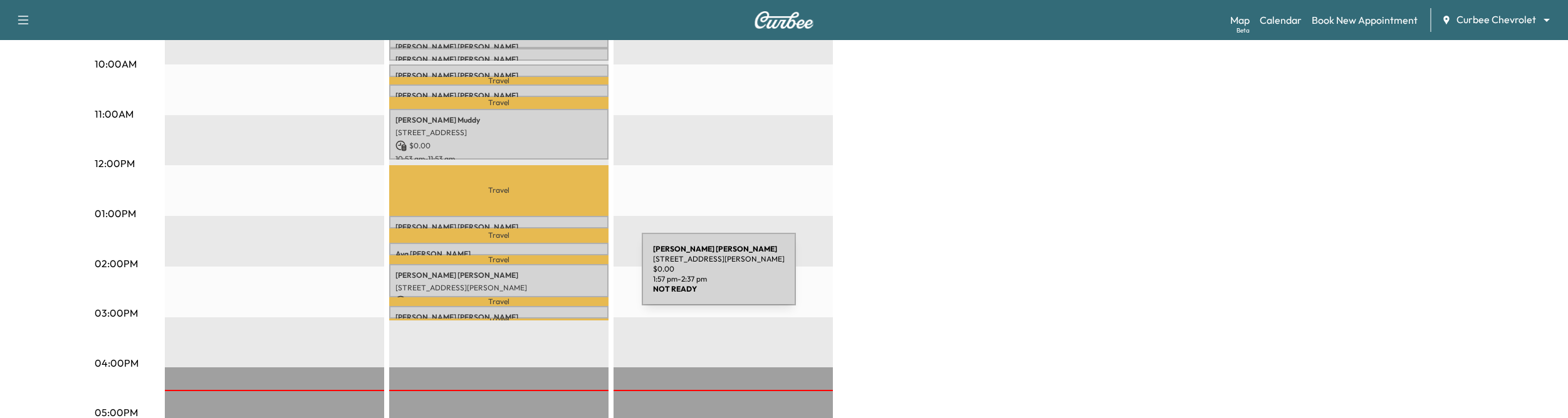
click at [548, 276] on p "Chris Mudd" at bounding box center [498, 275] width 207 height 10
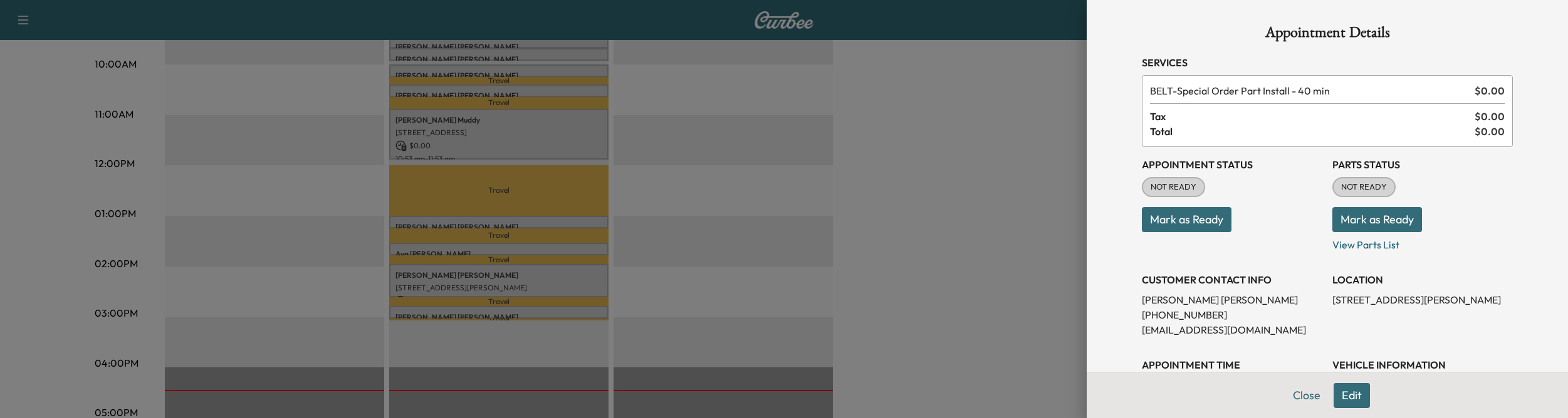
click at [1010, 267] on div at bounding box center [784, 209] width 1568 height 418
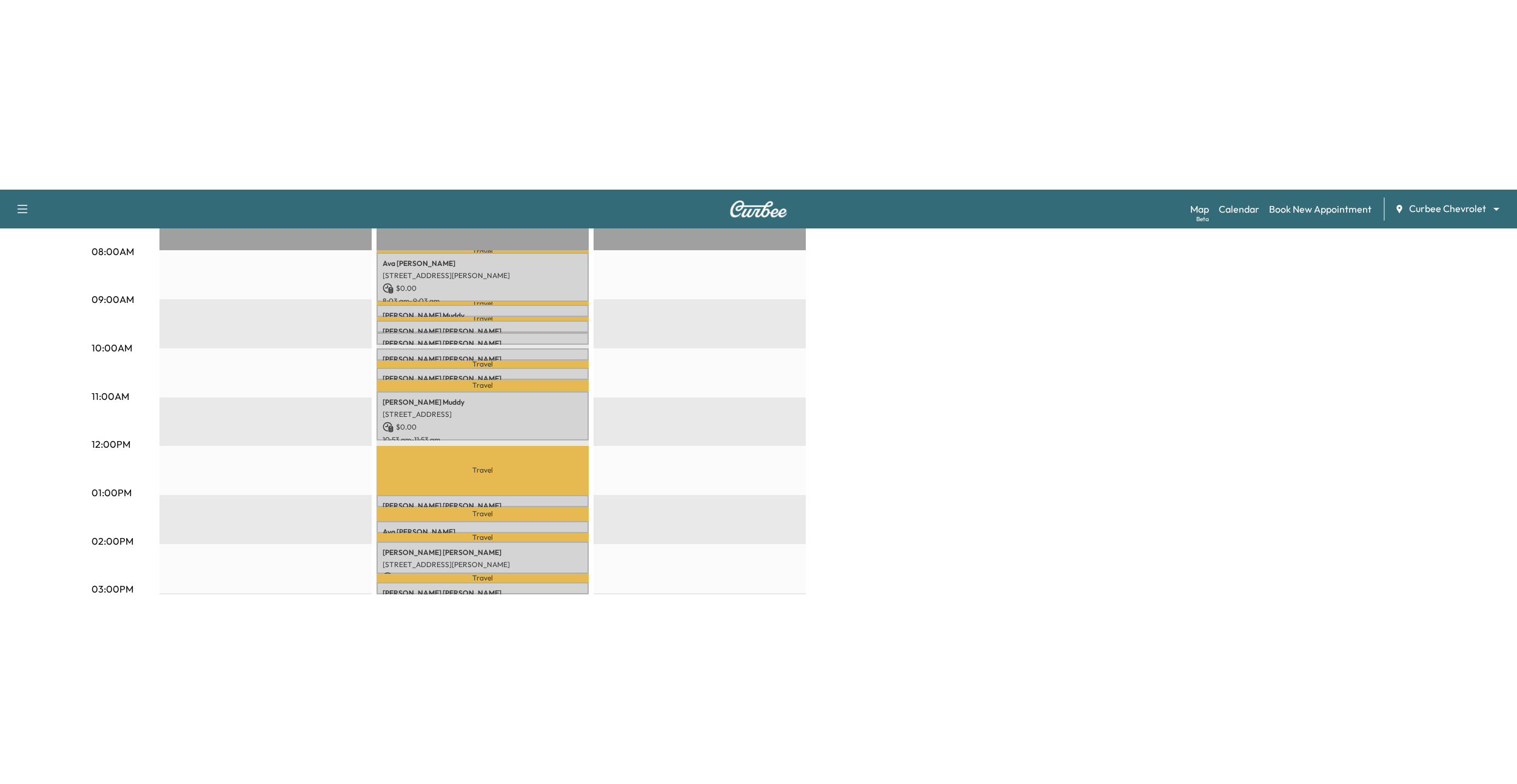
scroll to position [207, 0]
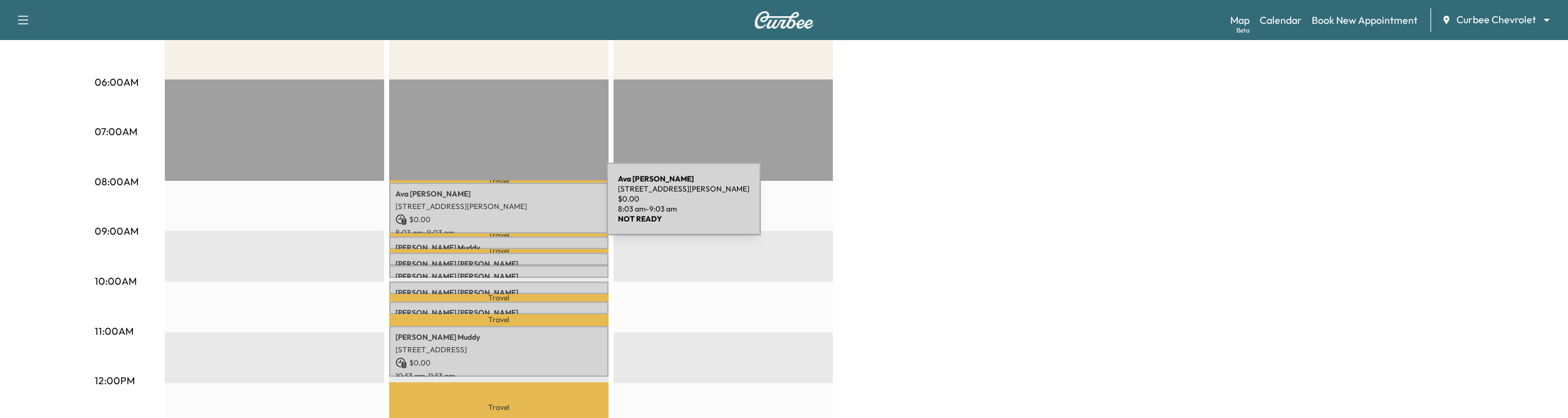
click at [510, 203] on p "7934 Arapaho Rd, Dallas, TX 75248, USA" at bounding box center [498, 206] width 207 height 10
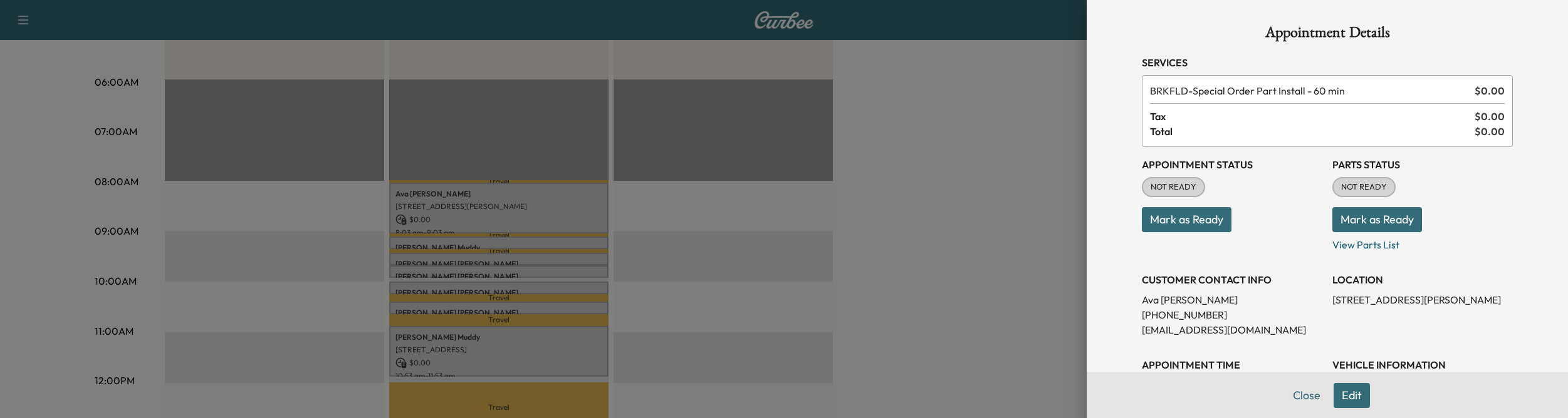
click at [1163, 225] on button "Mark as Ready" at bounding box center [1186, 220] width 90 height 25
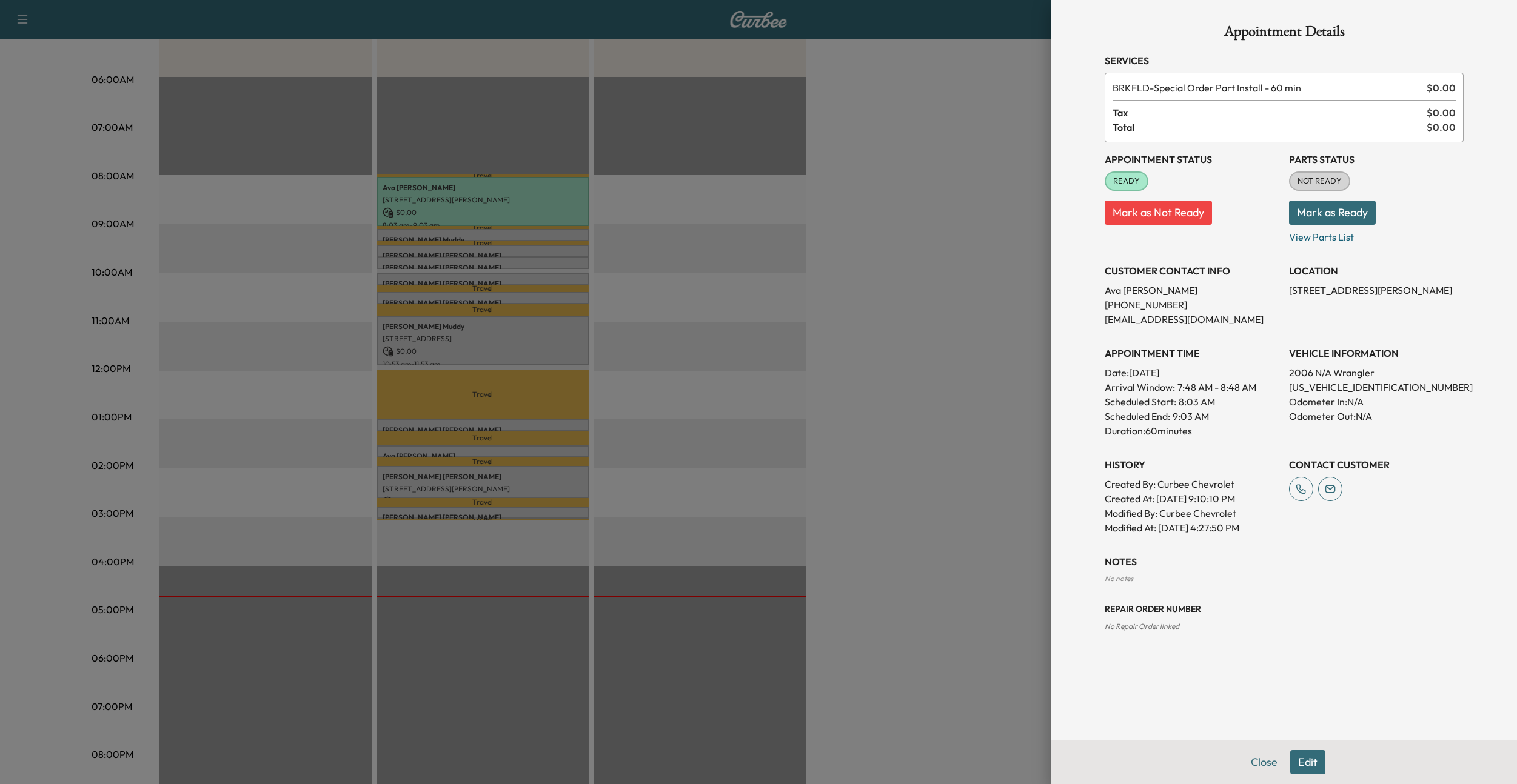
click at [994, 381] on div at bounding box center [758, 392] width 1517 height 784
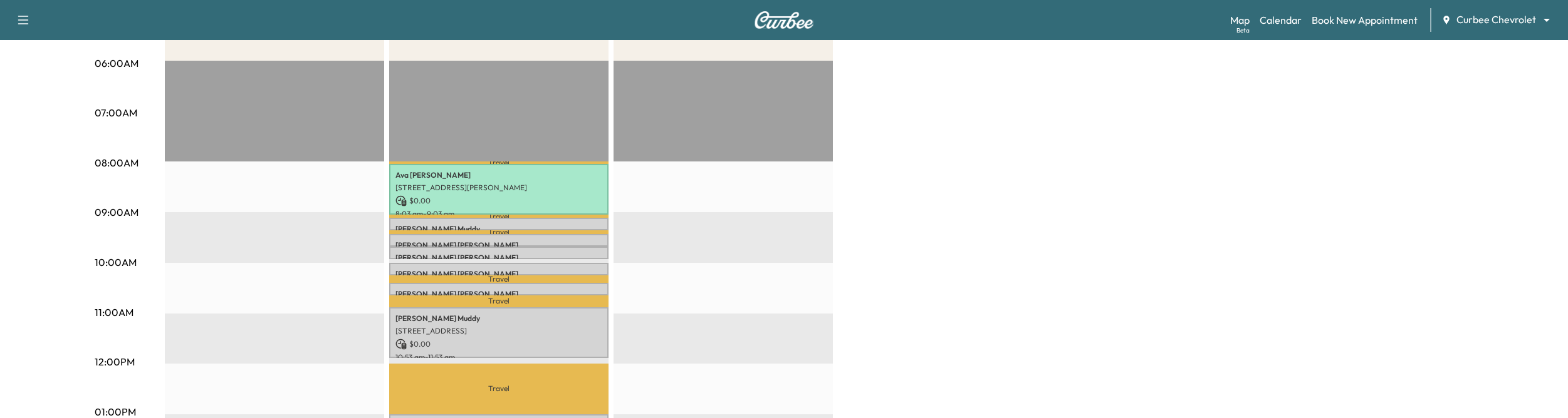
scroll to position [82, 0]
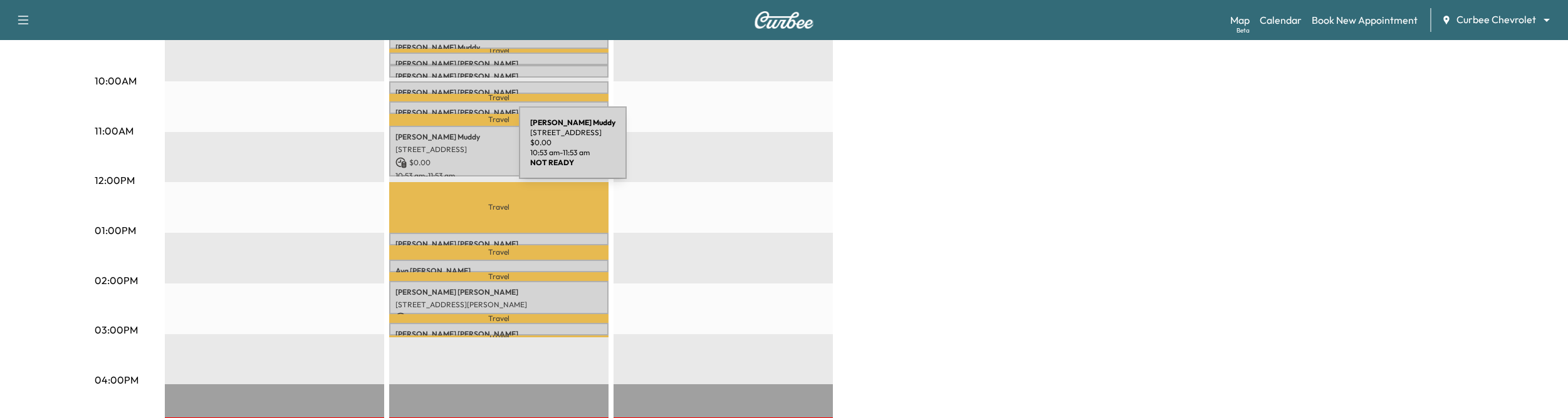
scroll to position [416, 0]
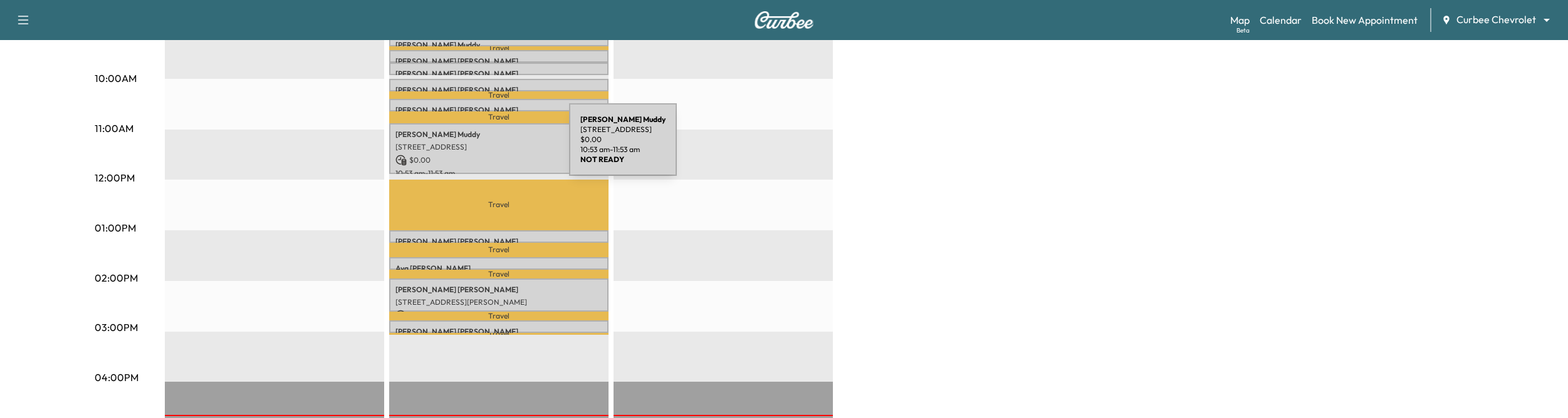
drag, startPoint x: 396, startPoint y: 147, endPoint x: 475, endPoint y: 147, distance: 79.0
click at [475, 147] on p "[STREET_ADDRESS]" at bounding box center [498, 147] width 207 height 10
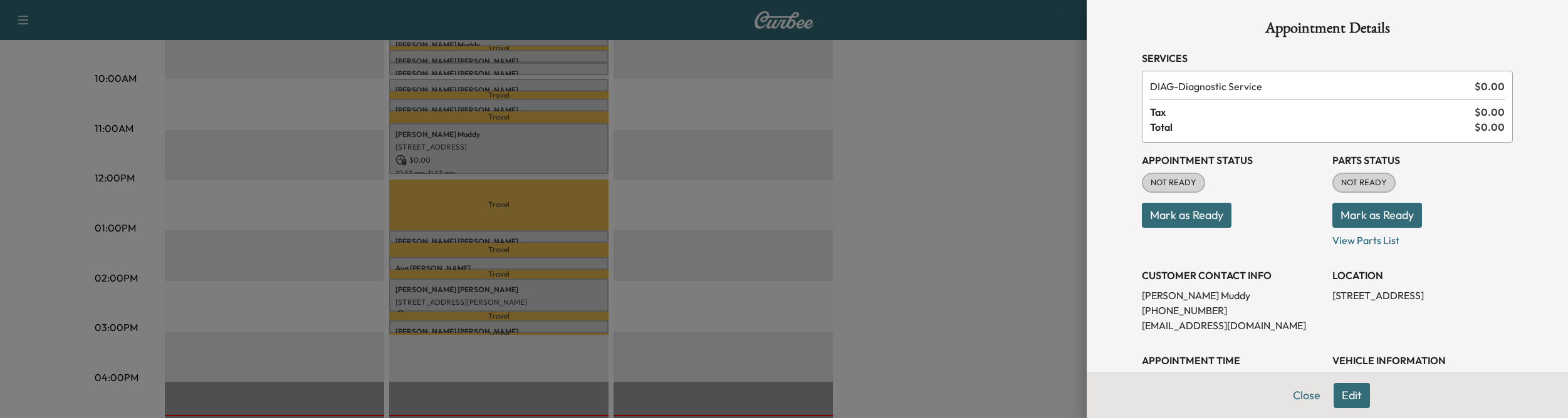
scroll to position [5, 0]
drag, startPoint x: 1335, startPoint y: 293, endPoint x: 1433, endPoint y: 296, distance: 98.0
click at [1433, 296] on p "[STREET_ADDRESS]" at bounding box center [1422, 294] width 181 height 15
drag, startPoint x: 1510, startPoint y: 293, endPoint x: 1333, endPoint y: 299, distance: 177.1
click at [1333, 299] on p "[STREET_ADDRESS]" at bounding box center [1422, 294] width 181 height 15
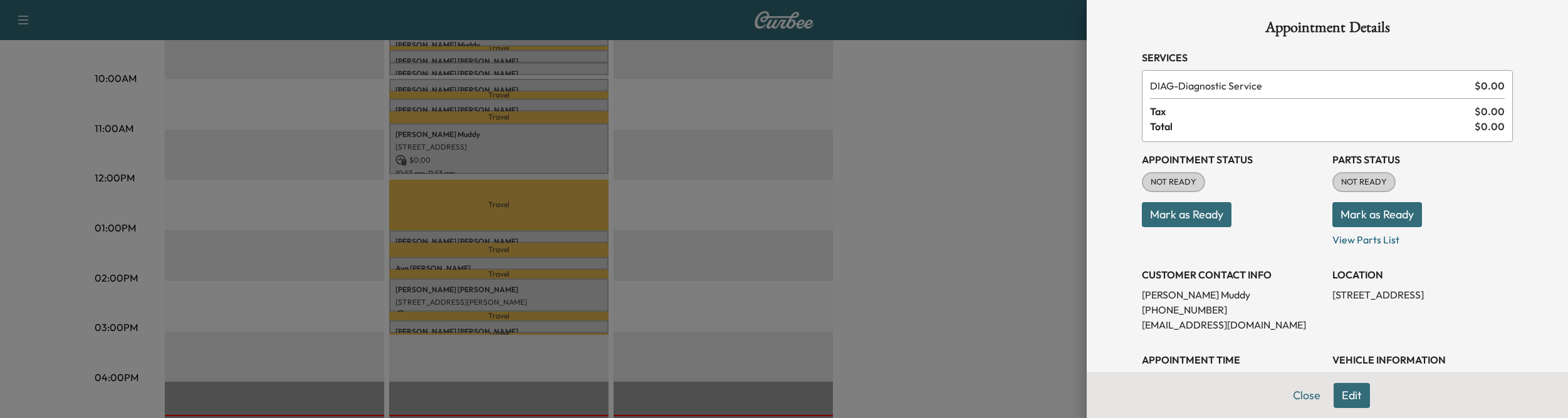
copy p "[STREET_ADDRESS]"
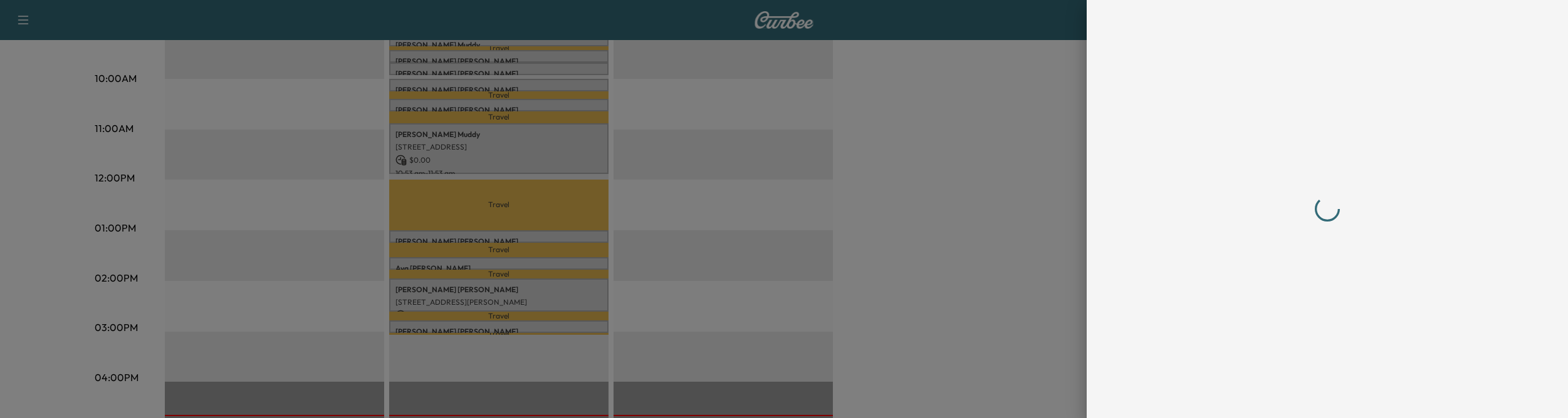
scroll to position [0, 0]
click at [443, 234] on div at bounding box center [784, 209] width 1568 height 418
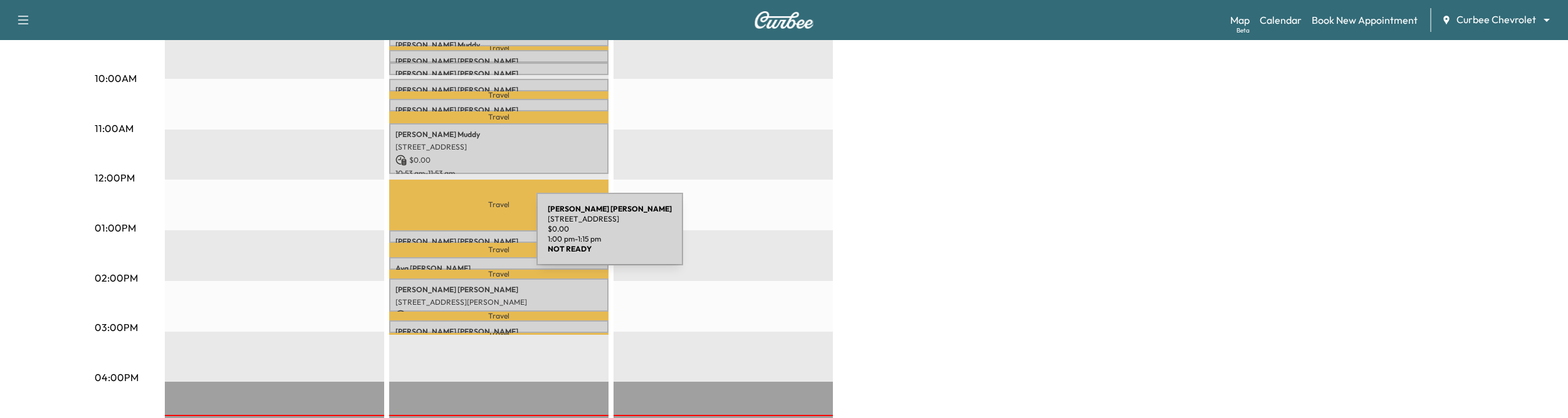
click at [443, 237] on p "Chris Mudd" at bounding box center [498, 241] width 207 height 10
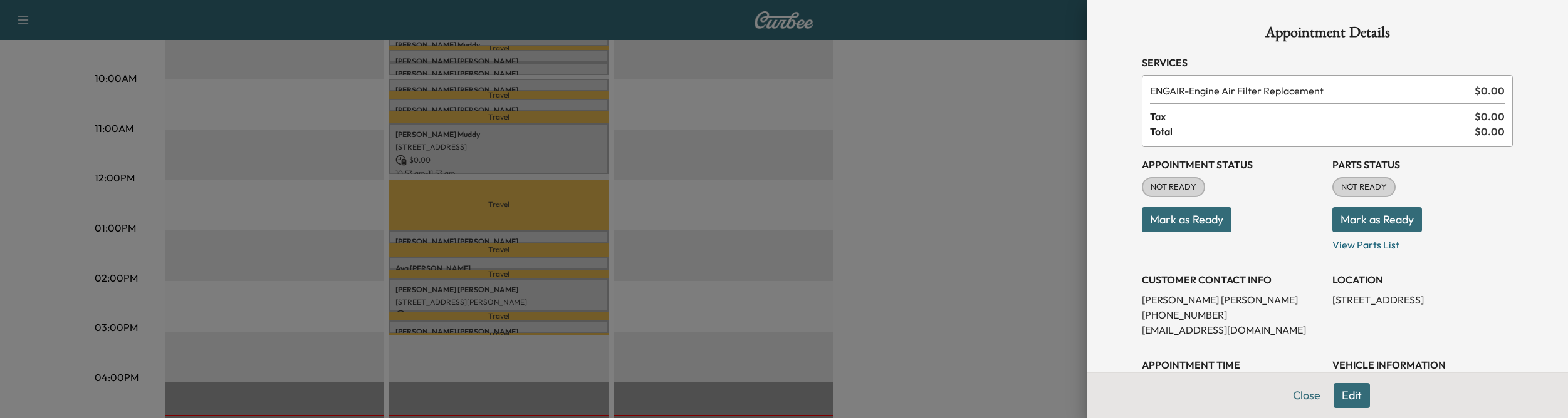
drag, startPoint x: 1330, startPoint y: 297, endPoint x: 1506, endPoint y: 297, distance: 176.0
click at [1506, 297] on div "Appointment Status NOT READY Mark as Ready Parts Status NOT READY Mark as Ready…" at bounding box center [1327, 350] width 371 height 406
copy p "1555 Dallas Pkwy, Plano, TX 75093, USA"
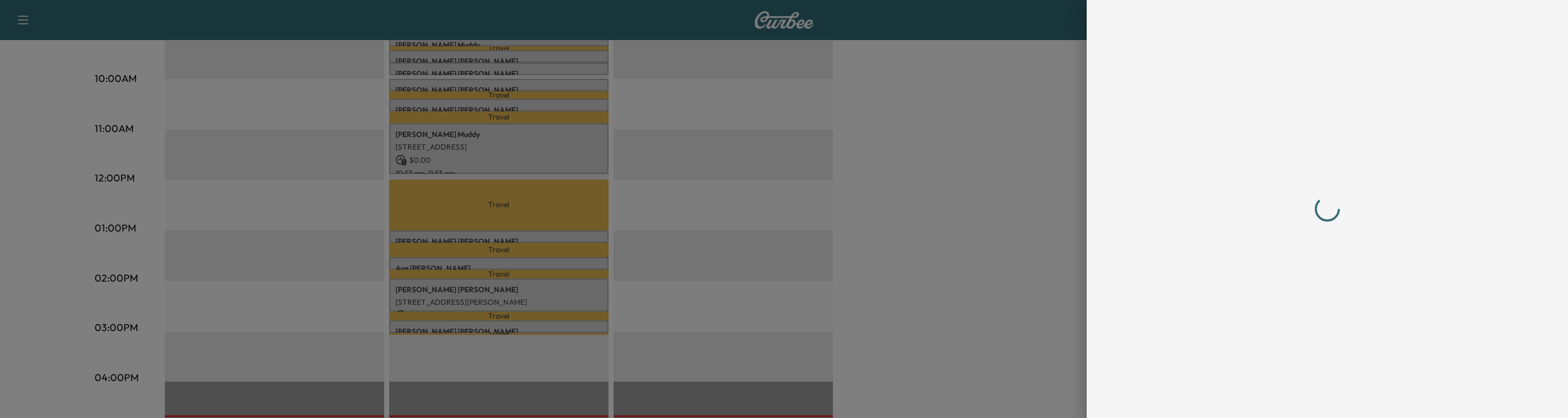
click at [277, 186] on div at bounding box center [784, 209] width 1568 height 418
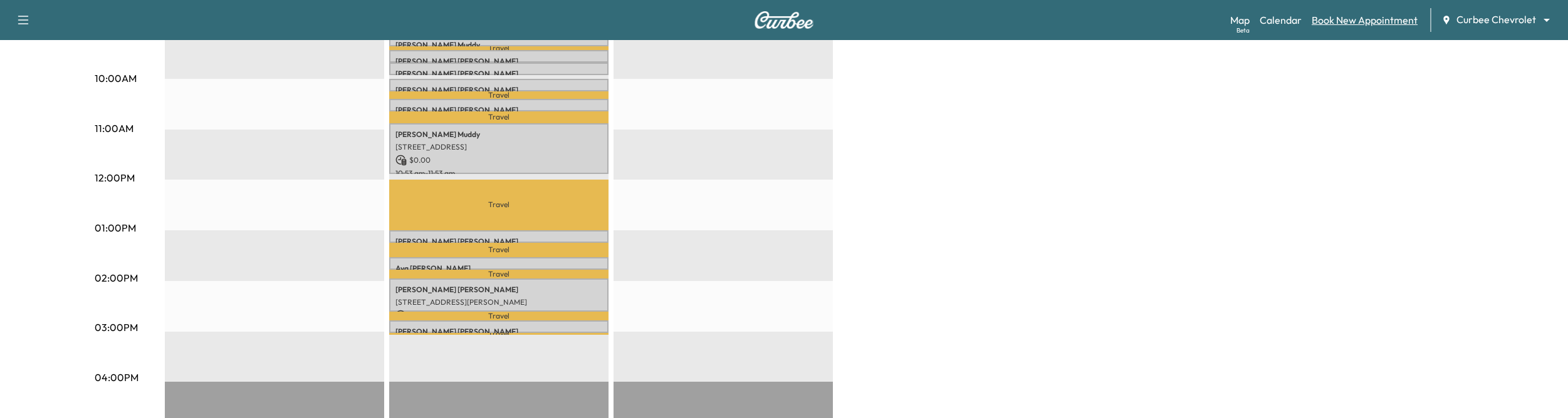
click at [1342, 22] on link "Book New Appointment" at bounding box center [1365, 19] width 106 height 15
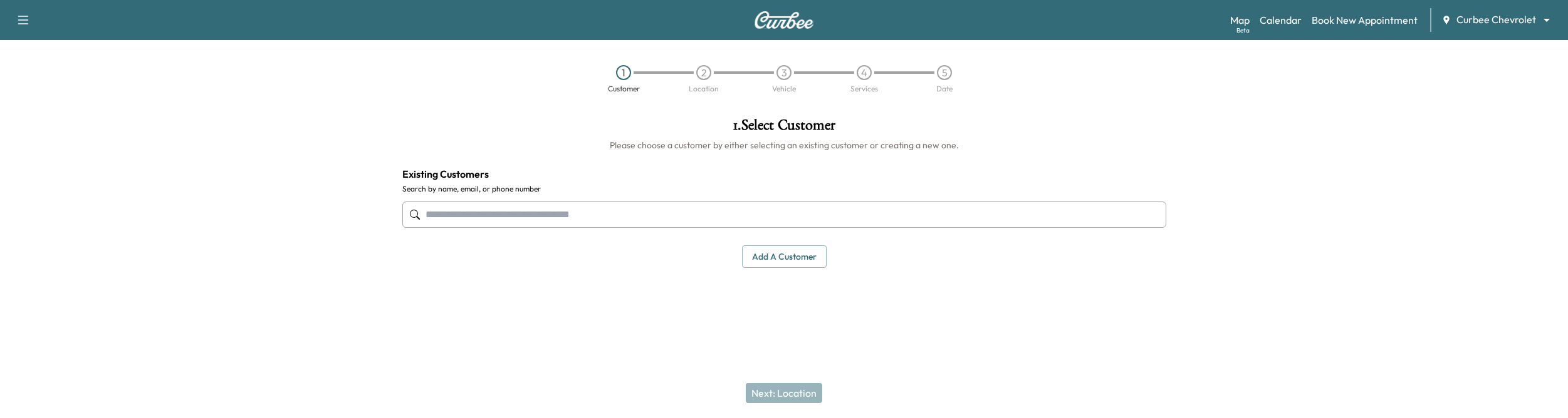
click at [797, 213] on input "text" at bounding box center [784, 215] width 764 height 26
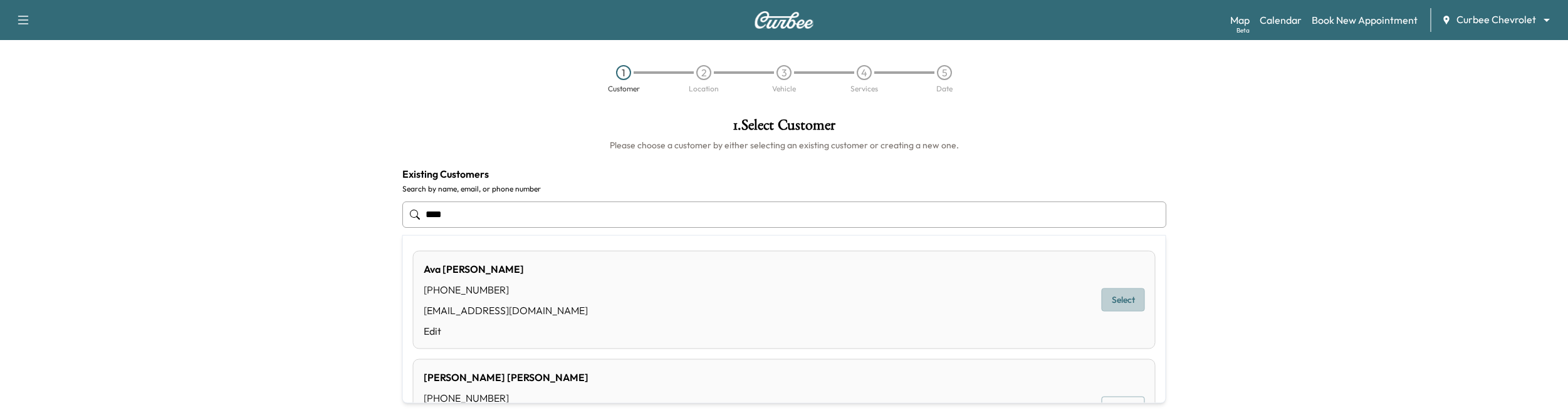
click at [1112, 297] on button "Select" at bounding box center [1122, 300] width 43 height 23
type input "********"
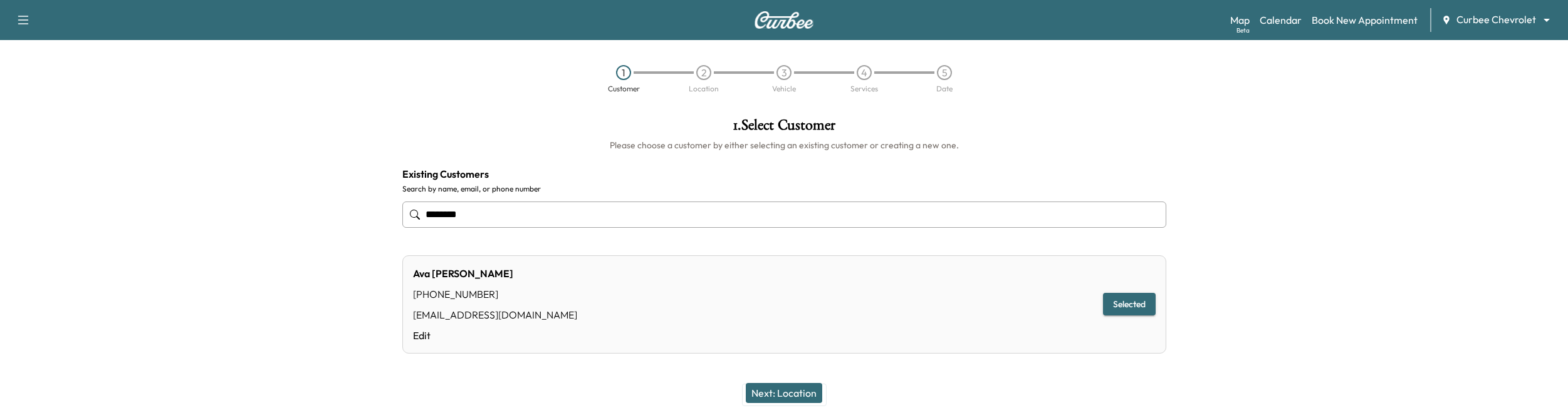
click at [789, 395] on button "Next: Location" at bounding box center [784, 393] width 76 height 20
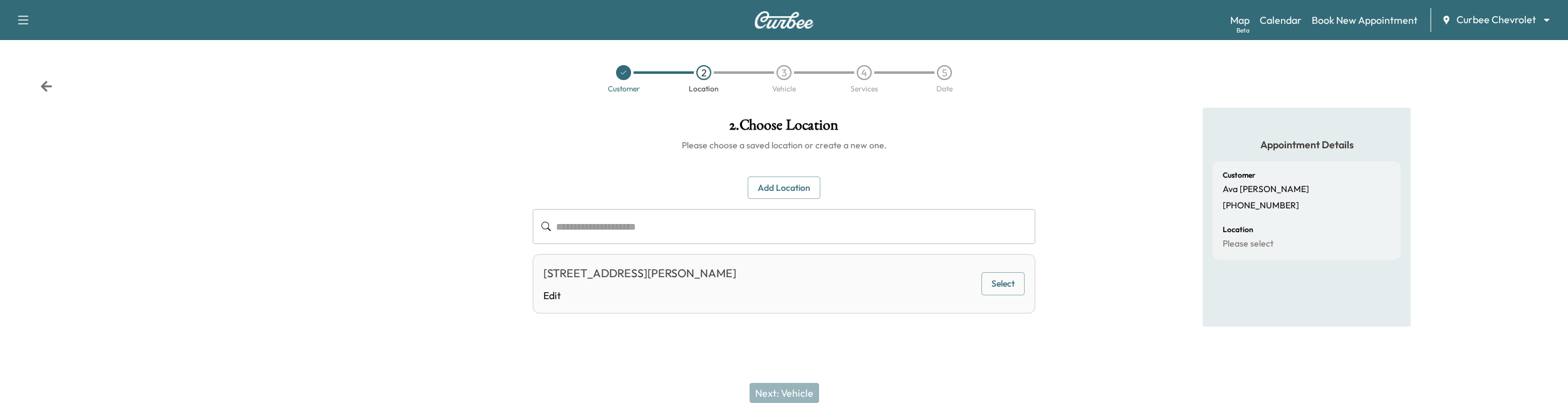
click at [999, 276] on button "Select" at bounding box center [1002, 284] width 43 height 23
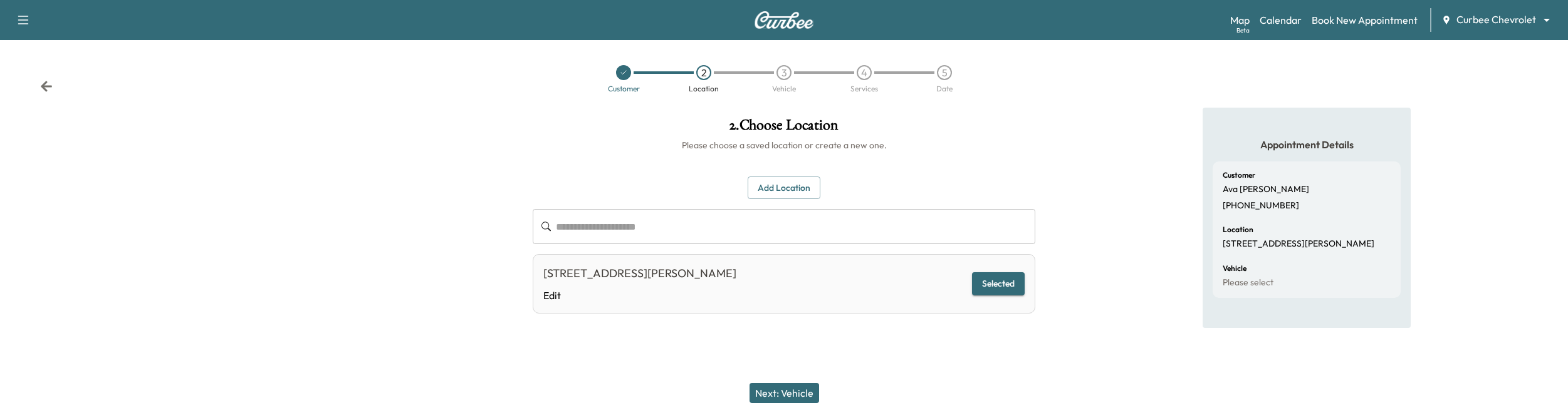
click at [782, 400] on button "Next: Vehicle" at bounding box center [784, 393] width 69 height 20
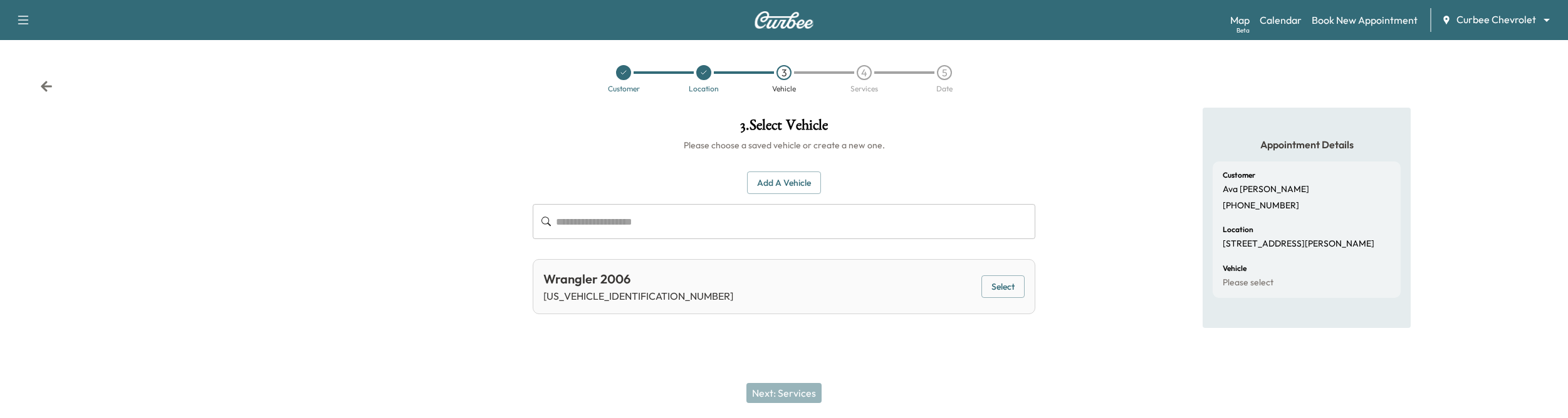
click at [994, 288] on button "Select" at bounding box center [1002, 287] width 43 height 23
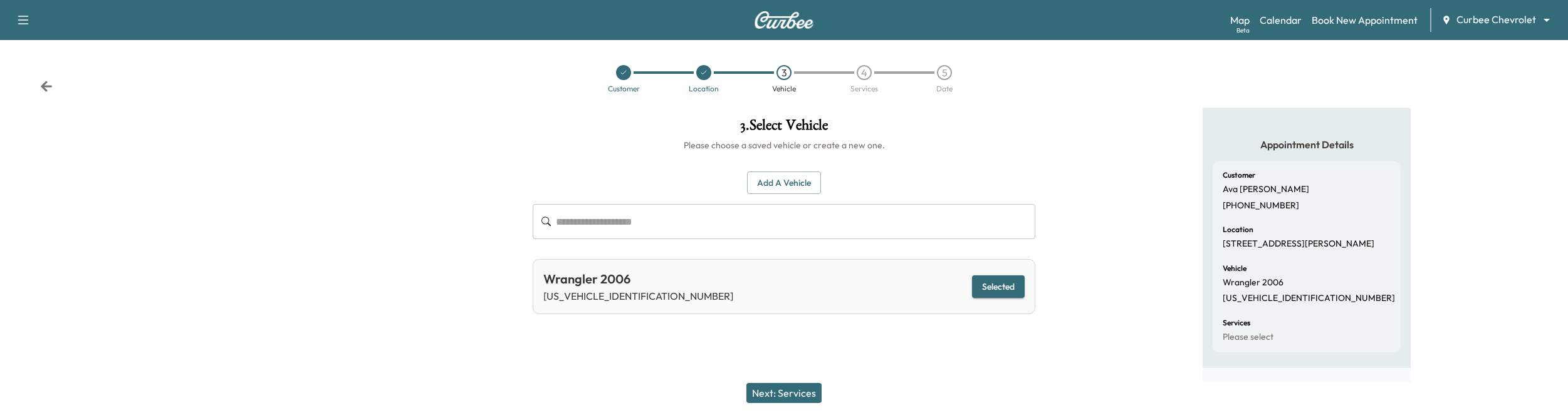
click at [766, 394] on button "Next: Services" at bounding box center [784, 393] width 75 height 20
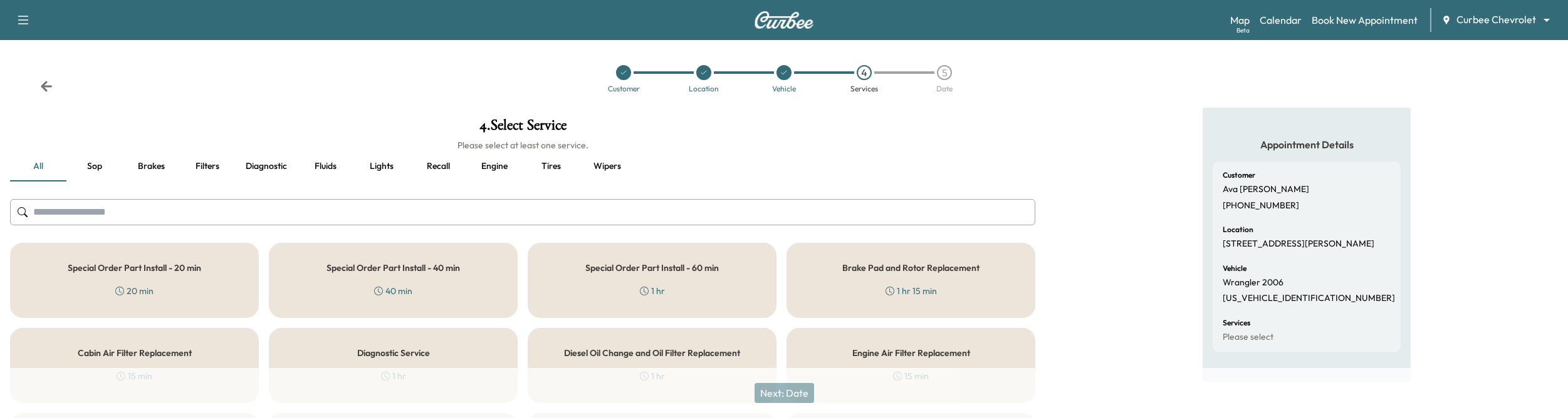
click at [404, 276] on div "Special Order Part Install - 40 min 40 min" at bounding box center [393, 280] width 249 height 75
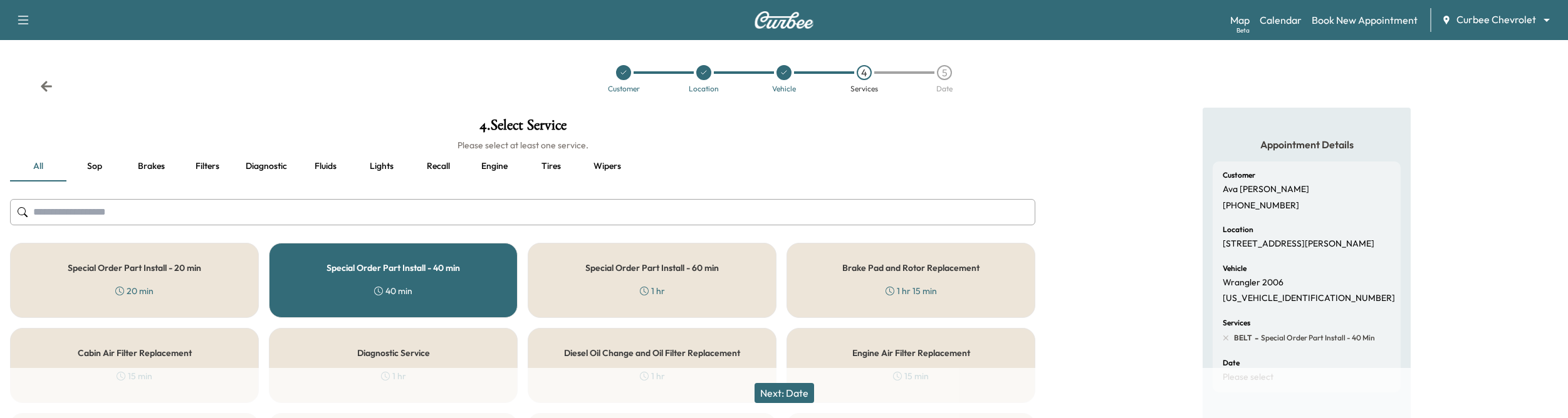
click at [765, 395] on button "Next: Date" at bounding box center [784, 393] width 59 height 20
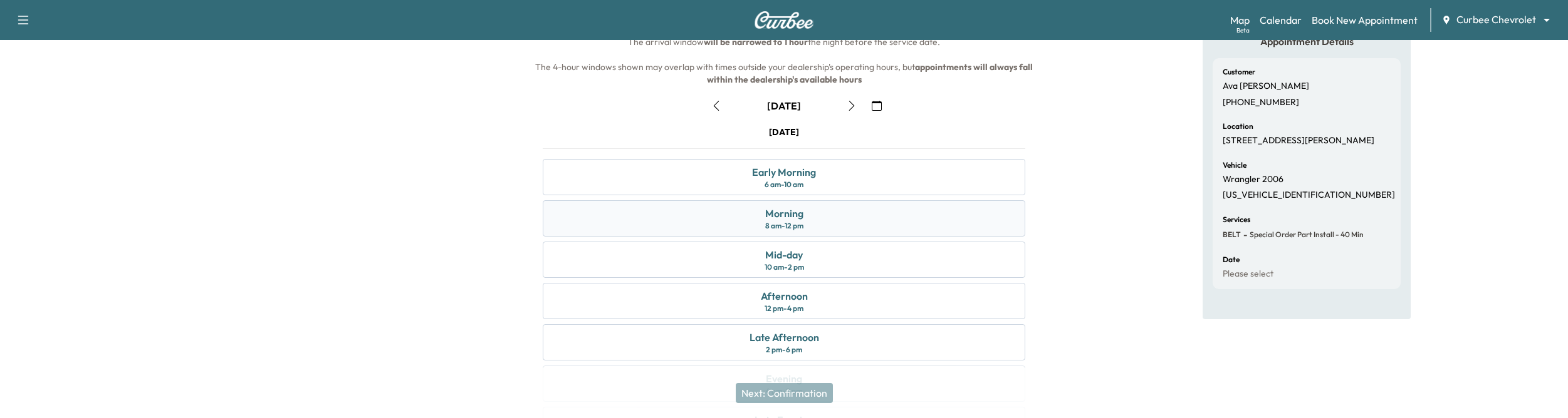
scroll to position [157, 0]
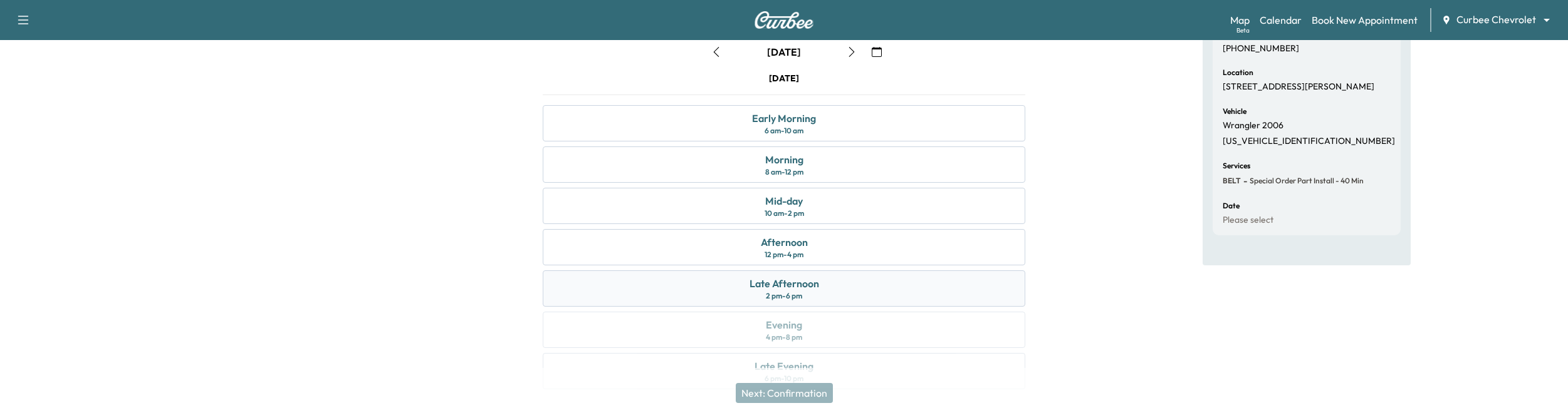
click at [840, 281] on div "Late Afternoon 2 pm - 6 pm" at bounding box center [783, 288] width 482 height 37
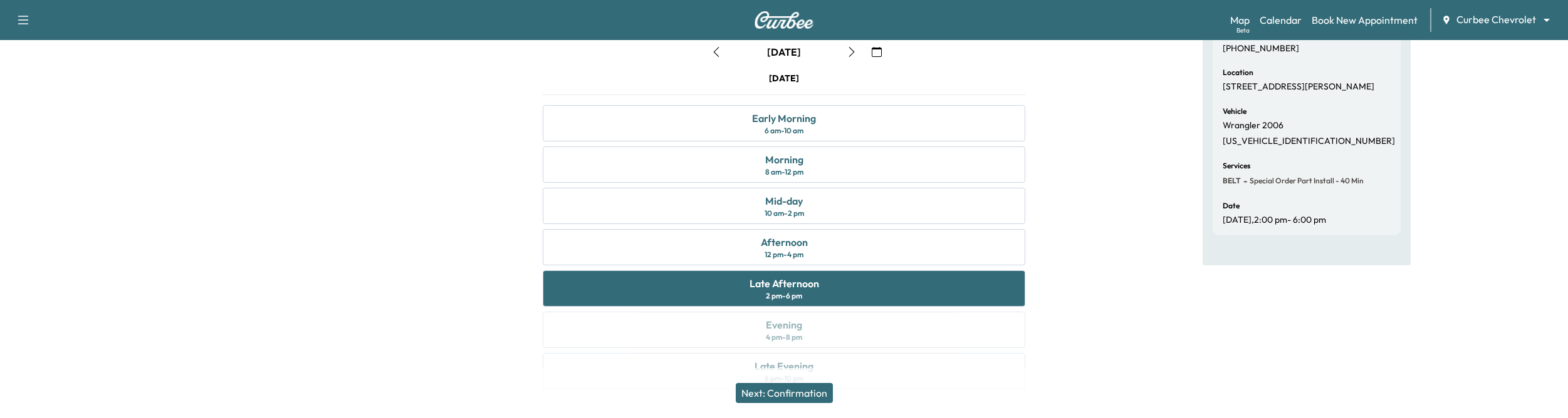
click at [800, 394] on button "Next: Confirmation" at bounding box center [784, 393] width 97 height 20
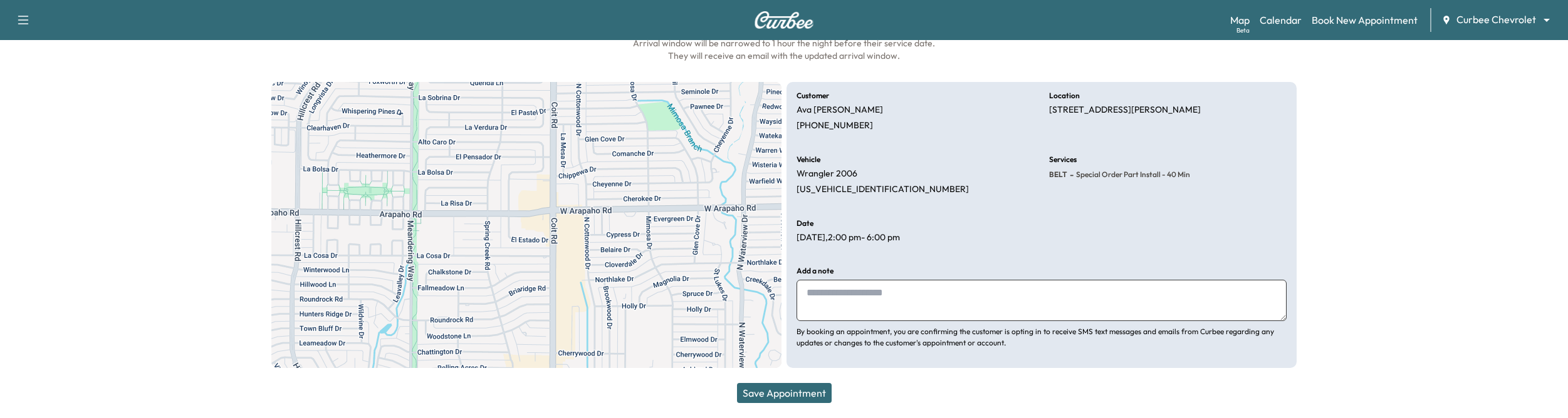
click at [800, 394] on button "Save Appointment" at bounding box center [784, 393] width 94 height 20
